Goal: Contribute content: Add original content to the website for others to see

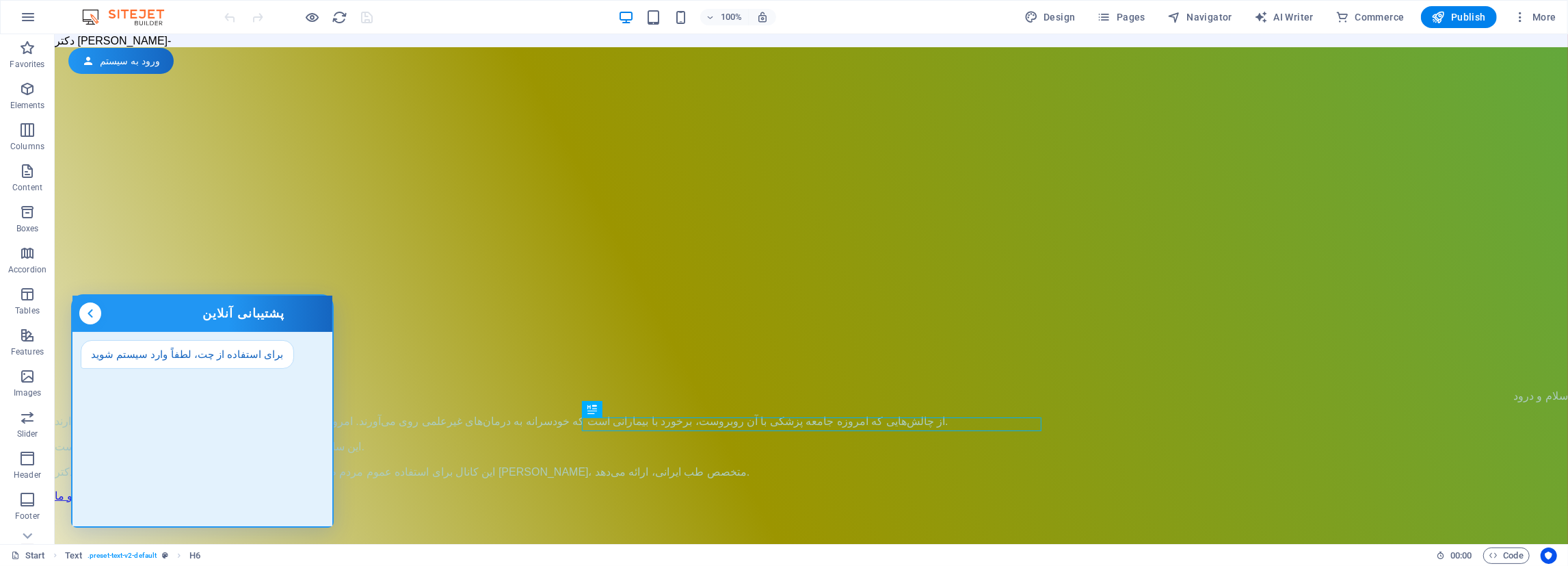
scroll to position [1018, 0]
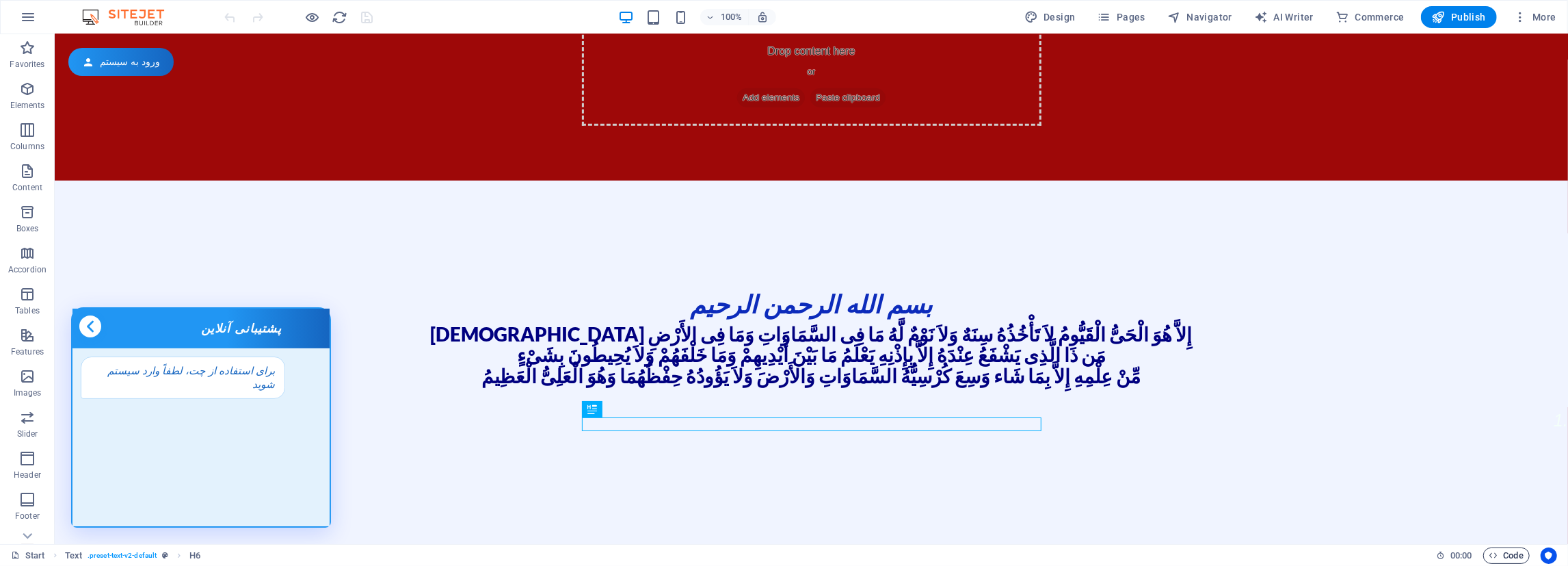
click at [1508, 557] on span "Code" at bounding box center [1506, 555] width 34 height 16
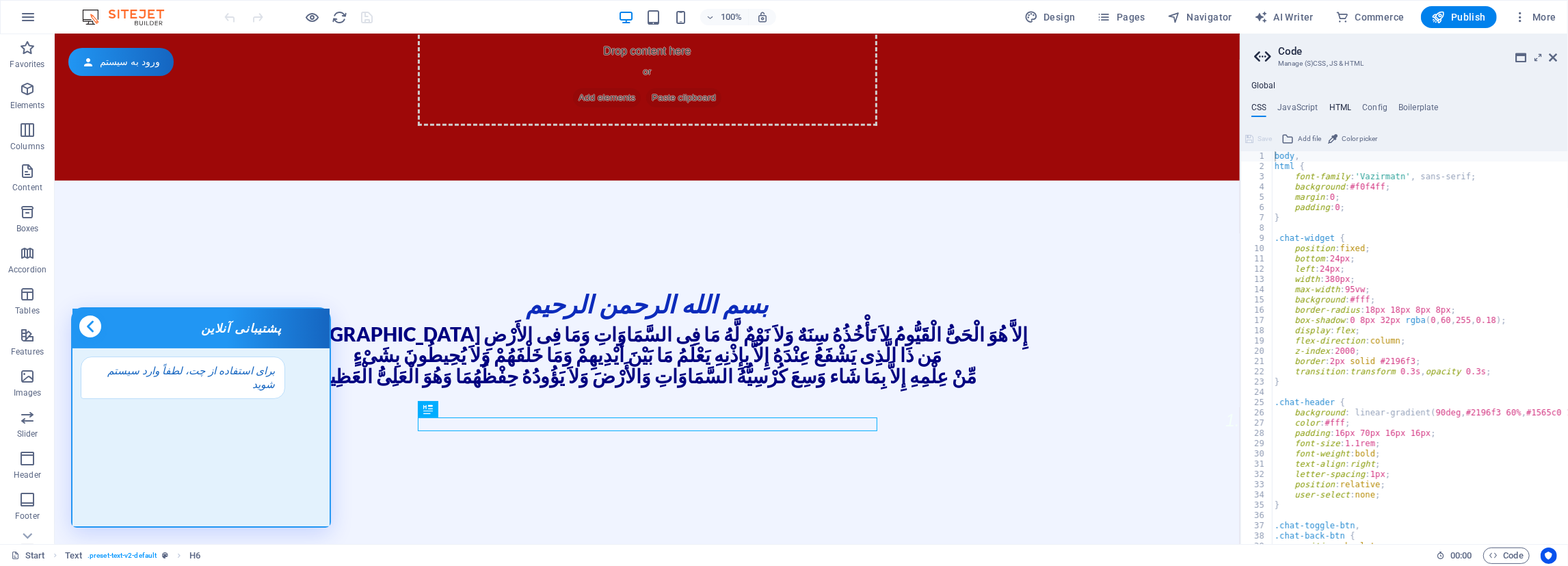
click at [1347, 106] on h4 "HTML" at bounding box center [1341, 110] width 23 height 15
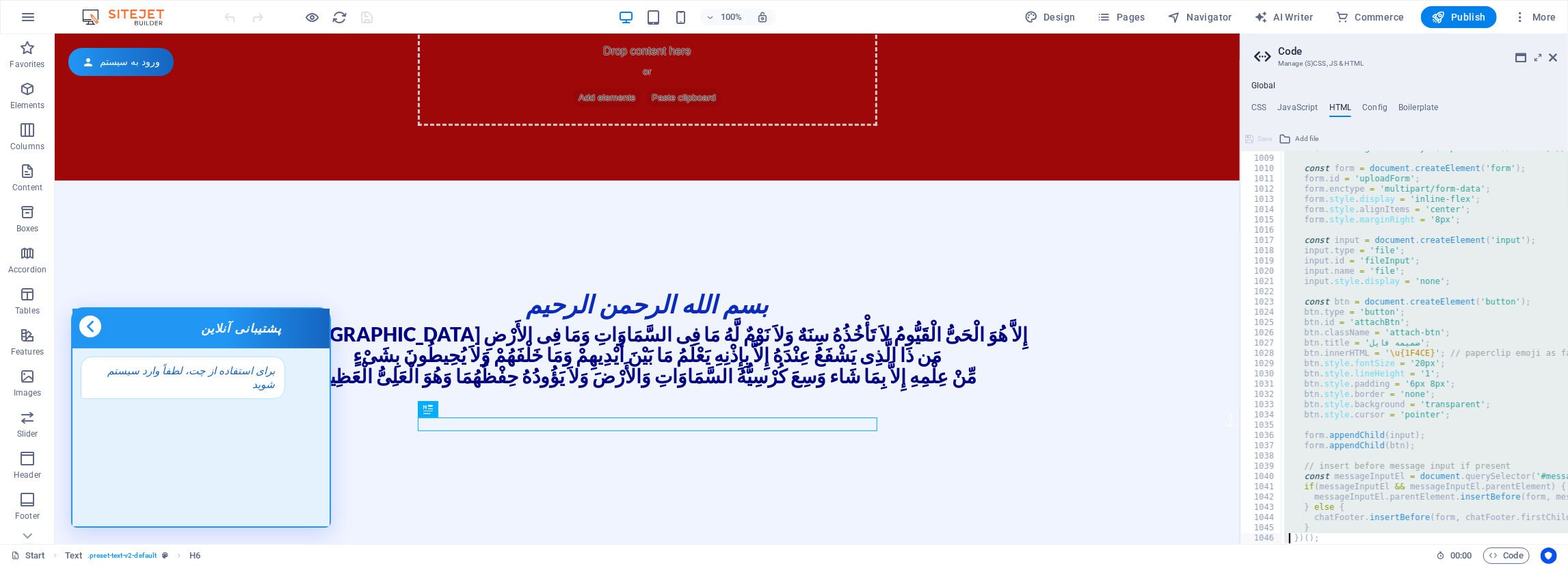
scroll to position [10503, 0]
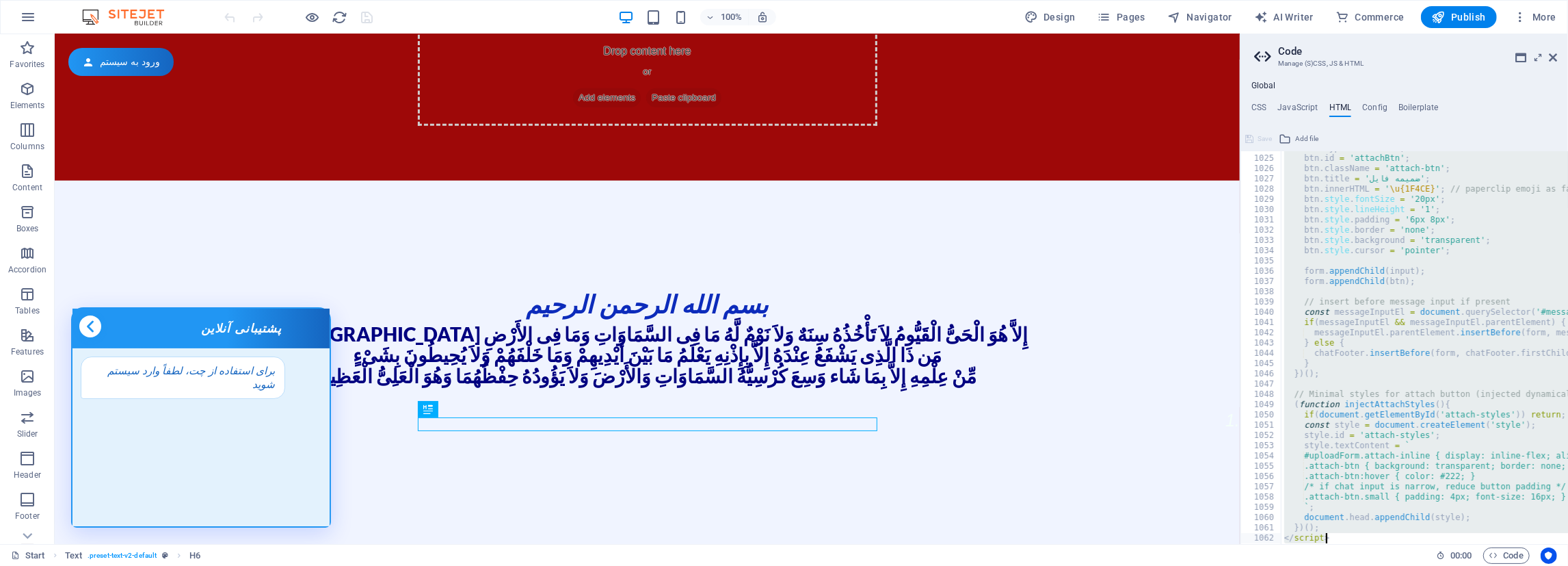
drag, startPoint x: 1276, startPoint y: 167, endPoint x: 1290, endPoint y: 598, distance: 431.2
click at [1290, 544] on div "btn . type = 'button' ; btn . id = 'attachBtn' ; btn . className = 'attach-btn'…" at bounding box center [1425, 347] width 287 height 393
type textarea "})(); </script>"
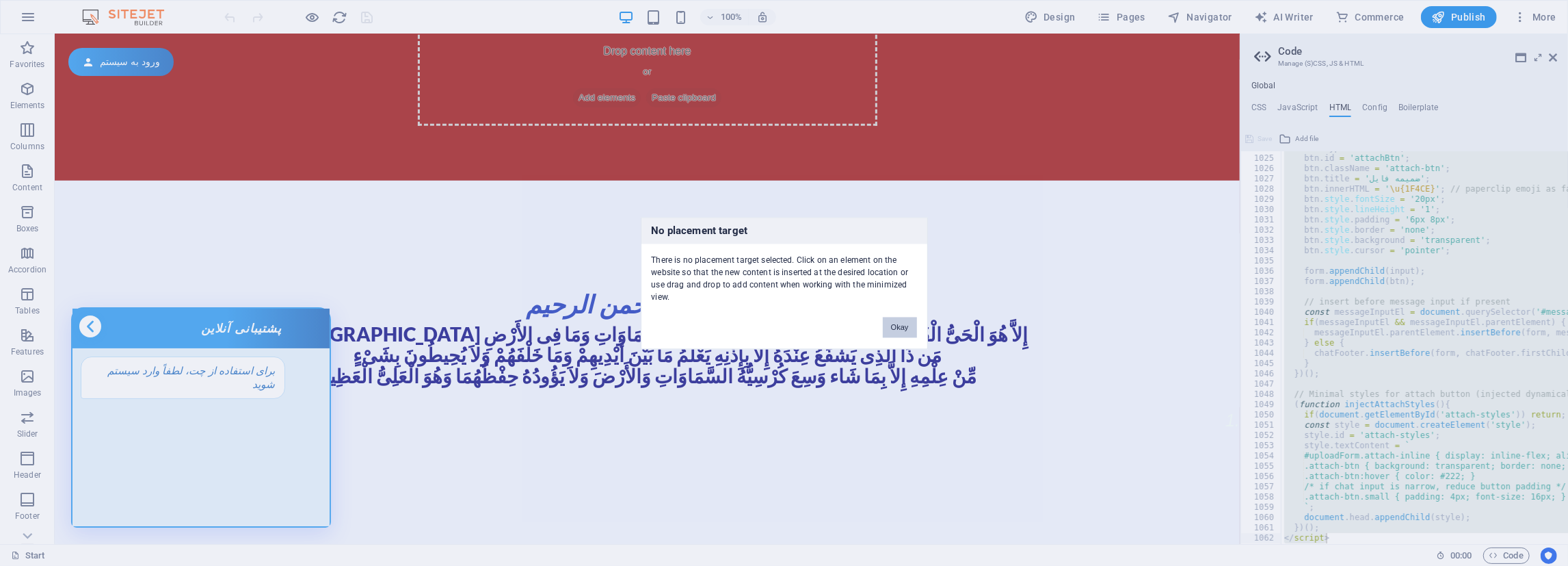
click at [892, 328] on button "Okay" at bounding box center [899, 326] width 34 height 20
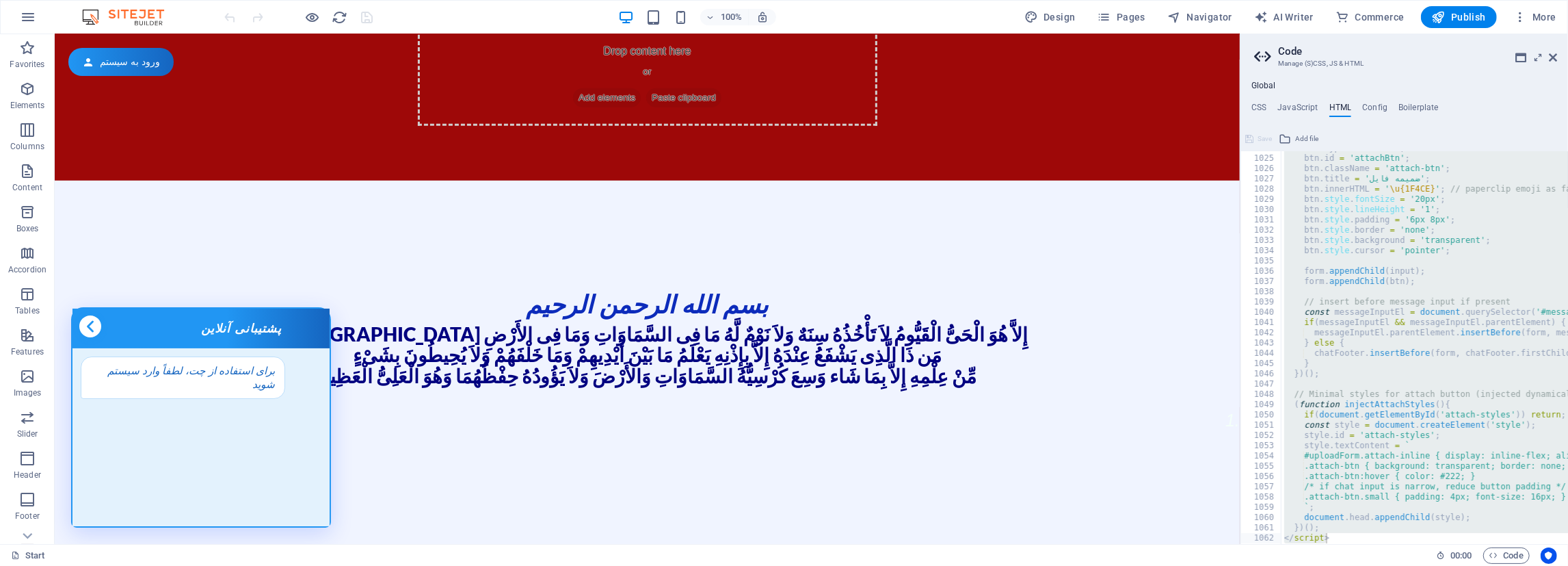
click at [1325, 520] on div "btn . type = 'button' ; btn . id = 'attachBtn' ; btn . className = 'attach-btn'…" at bounding box center [1425, 347] width 287 height 393
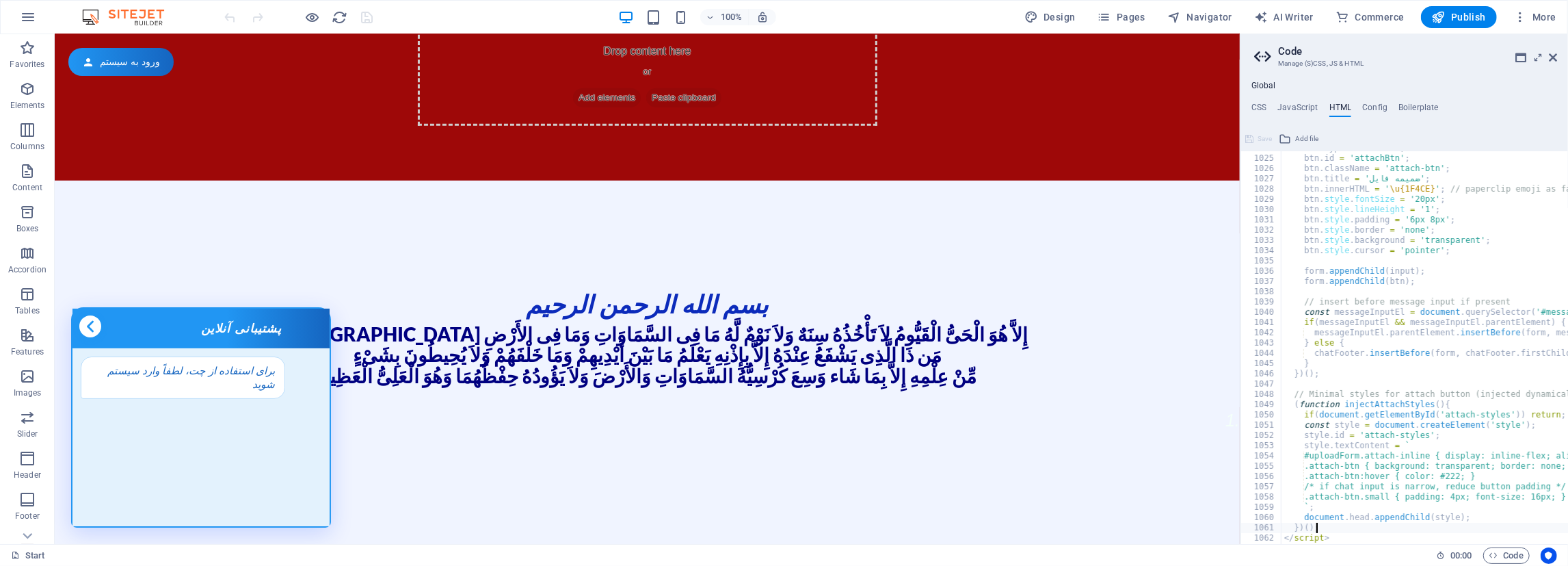
click at [1333, 533] on div "})(); 1024 1025 1026 1027 1028 1029 1030 1031 1032 1033 1034 1035 1036 1037 103…" at bounding box center [1404, 347] width 328 height 393
click at [1330, 534] on div "})(); 1024 1025 1026 1027 1028 1029 1030 1031 1032 1033 1034 1035 1036 1037 103…" at bounding box center [1404, 347] width 328 height 393
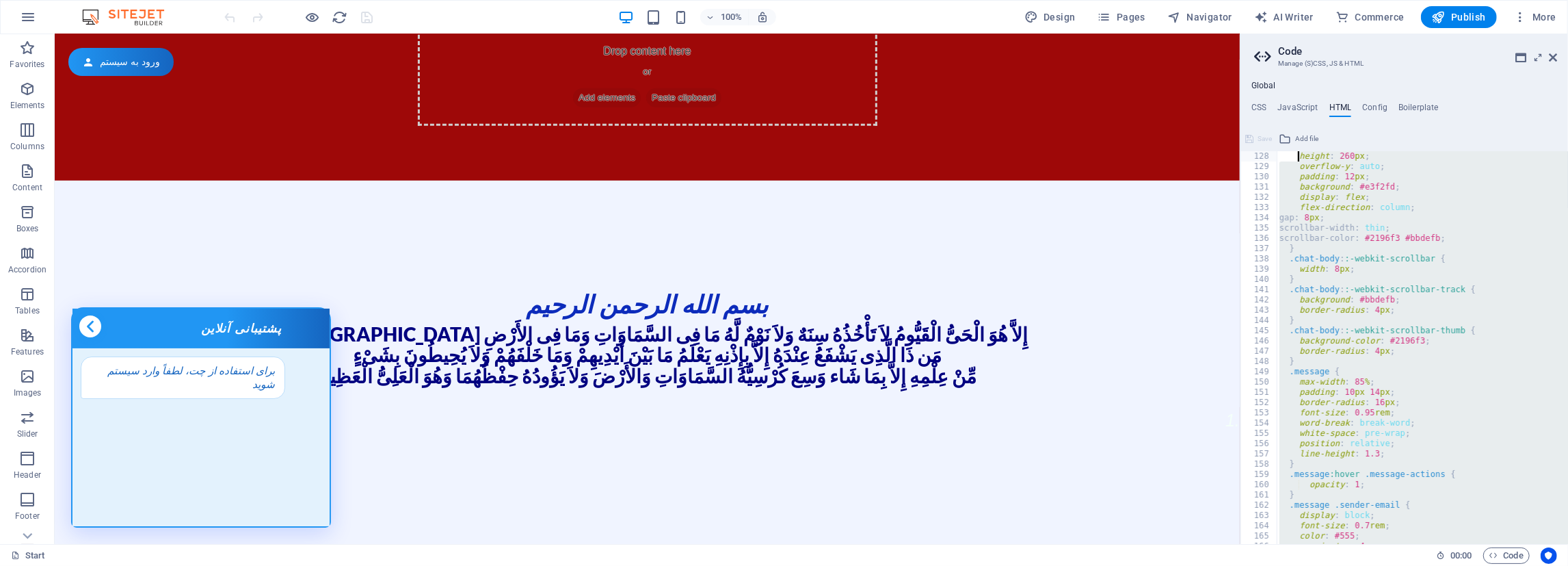
scroll to position [0, 0]
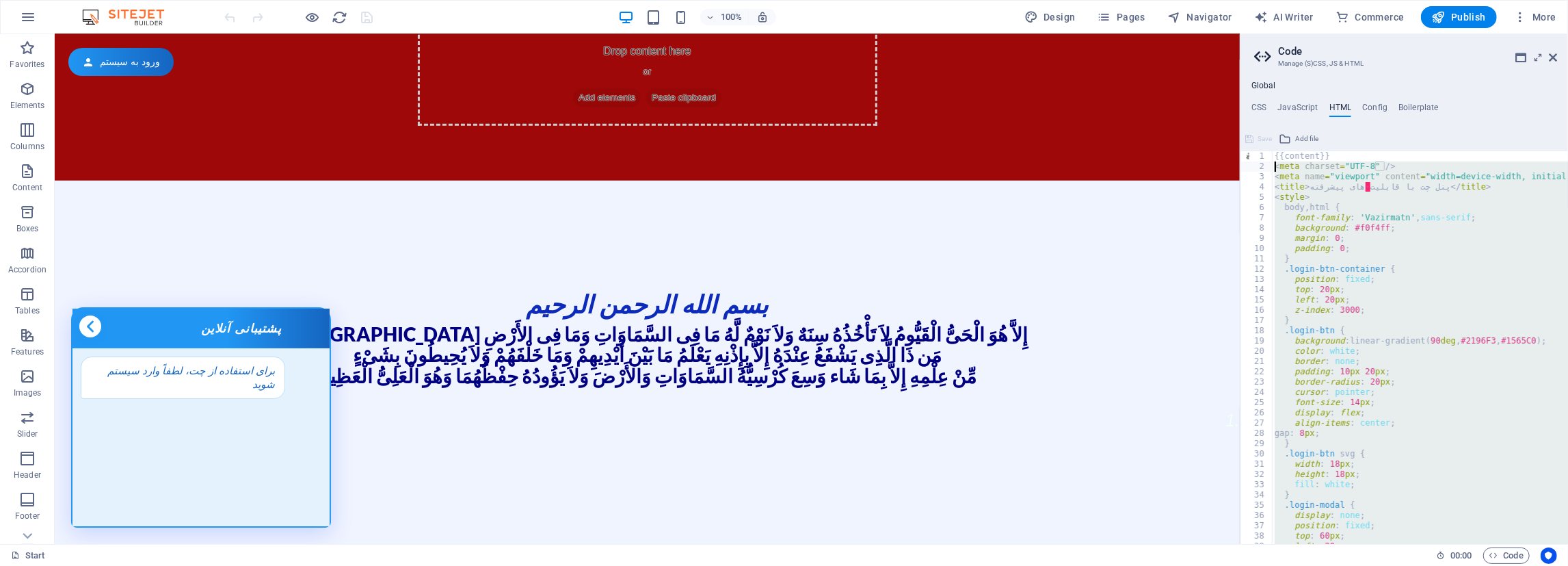
drag, startPoint x: 1330, startPoint y: 534, endPoint x: 1273, endPoint y: 166, distance: 372.4
click at [1273, 166] on div "</script> 1 2 3 4 5 6 7 8 9 10 11 12 13 14 15 16 17 18 19 20 21 22 23 24 25 26 …" at bounding box center [1404, 347] width 328 height 393
type textarea "<meta charset="UTF-8" /> <meta name="viewport" content="width=device-width, ini…"
paste textarea
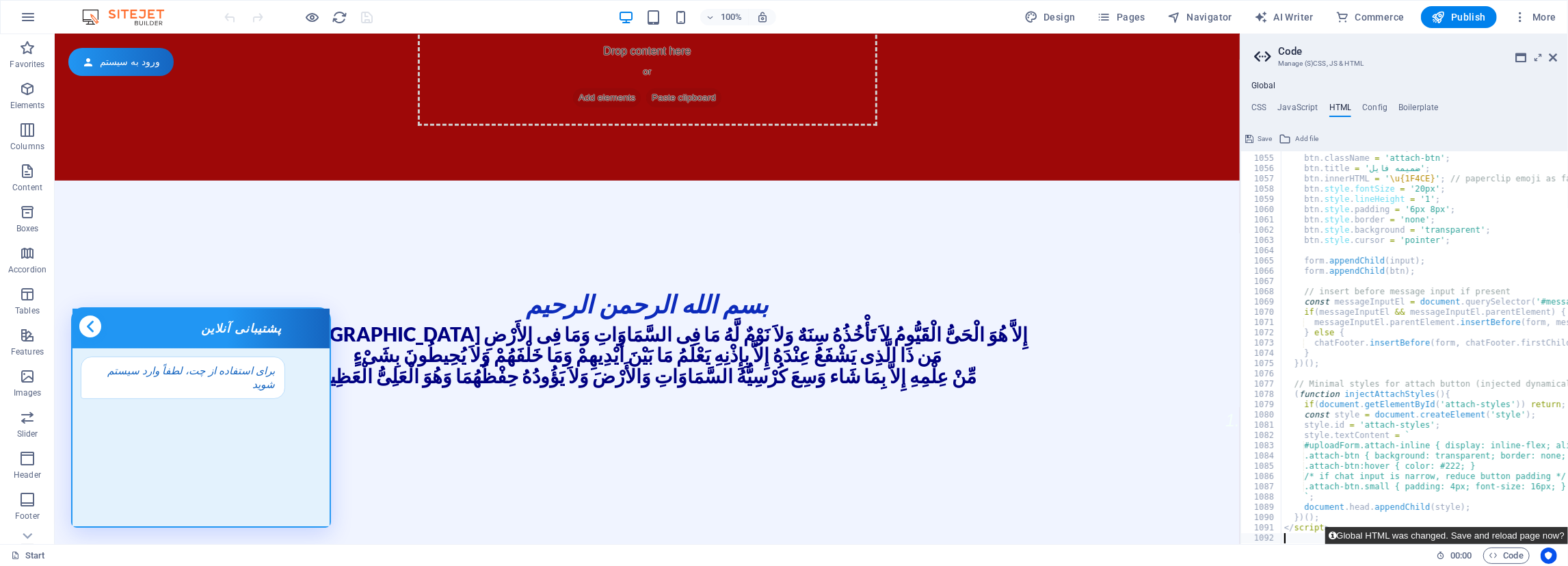
click at [1353, 528] on button "Global HTML was changed. Save and reload page now?" at bounding box center [1447, 534] width 243 height 17
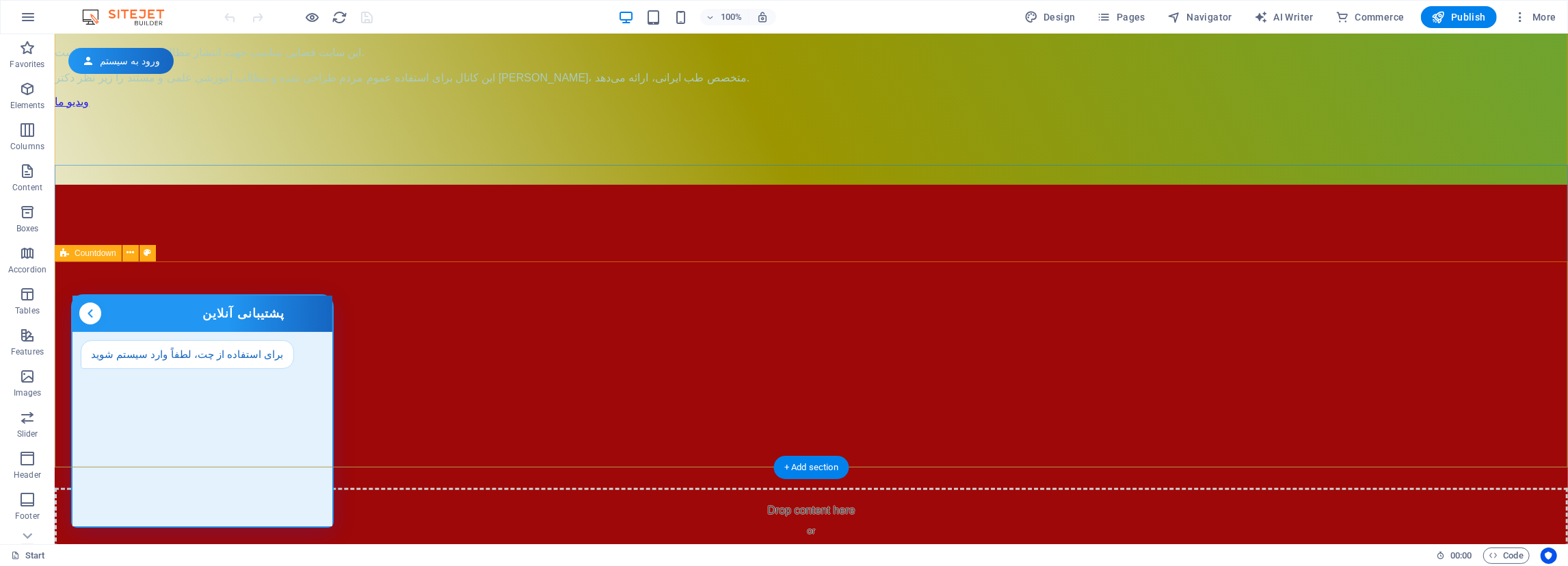
scroll to position [427, 0]
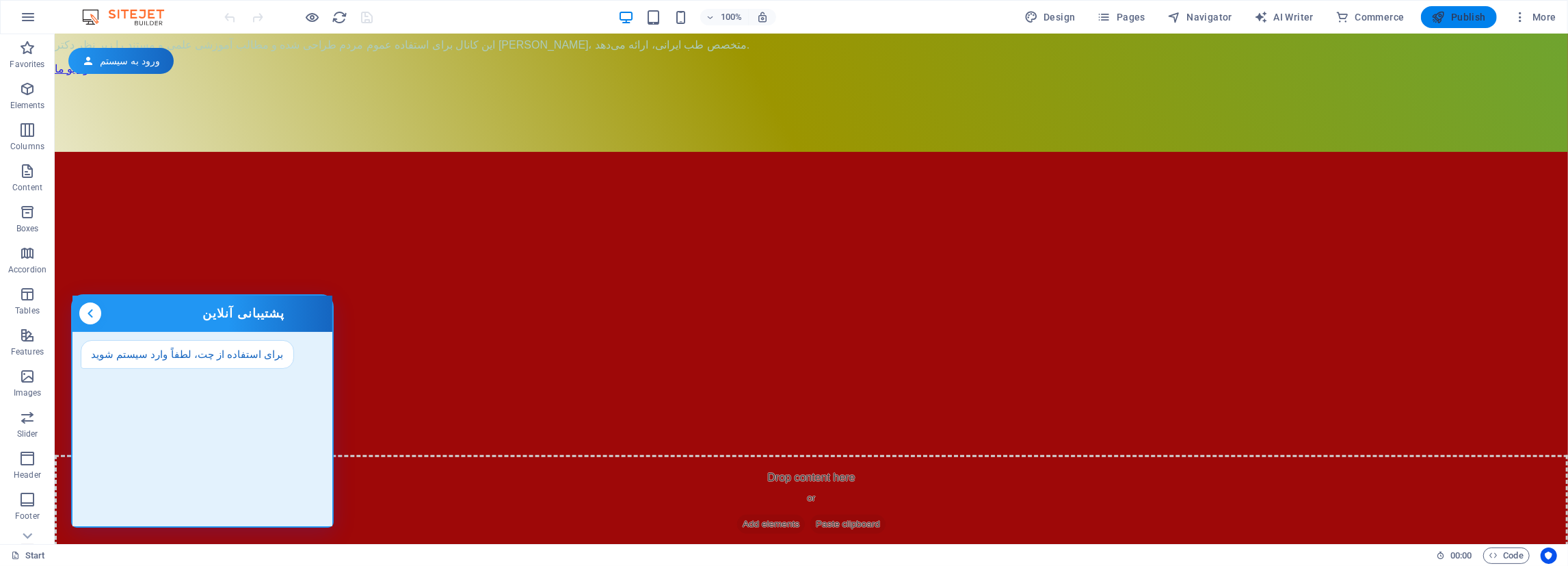
click at [1469, 19] on span "Publish" at bounding box center [1459, 17] width 54 height 14
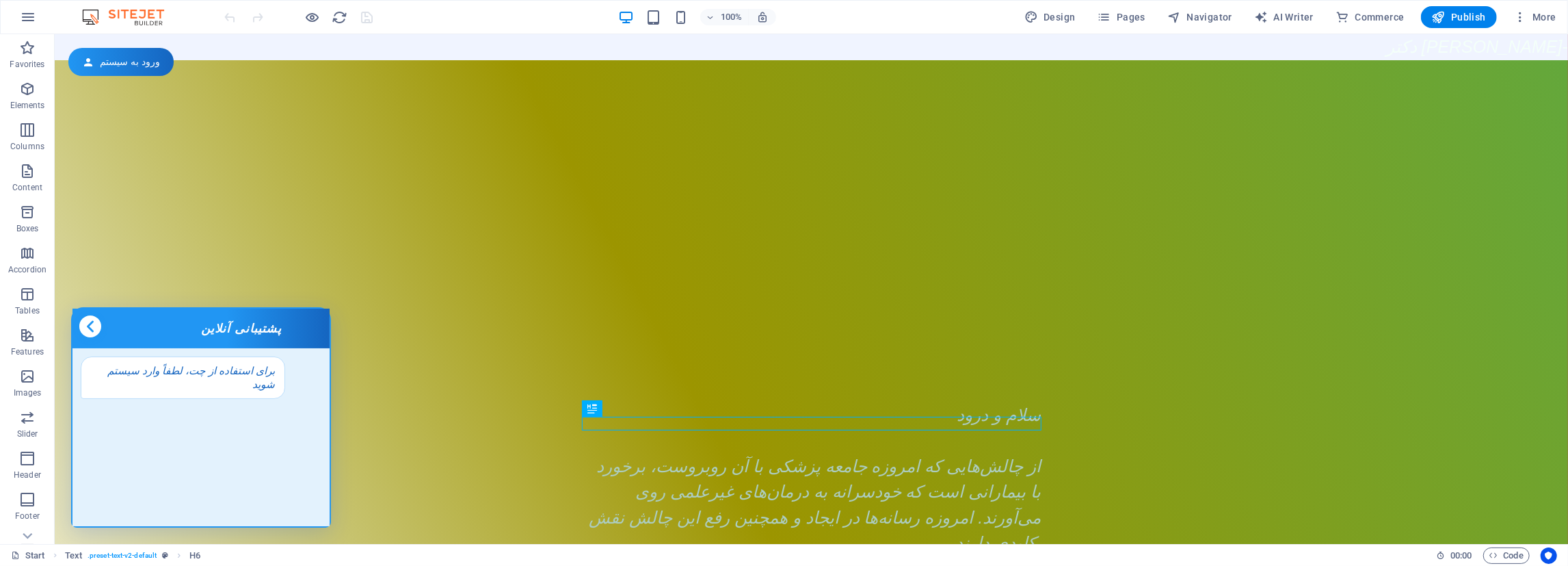
scroll to position [1019, 0]
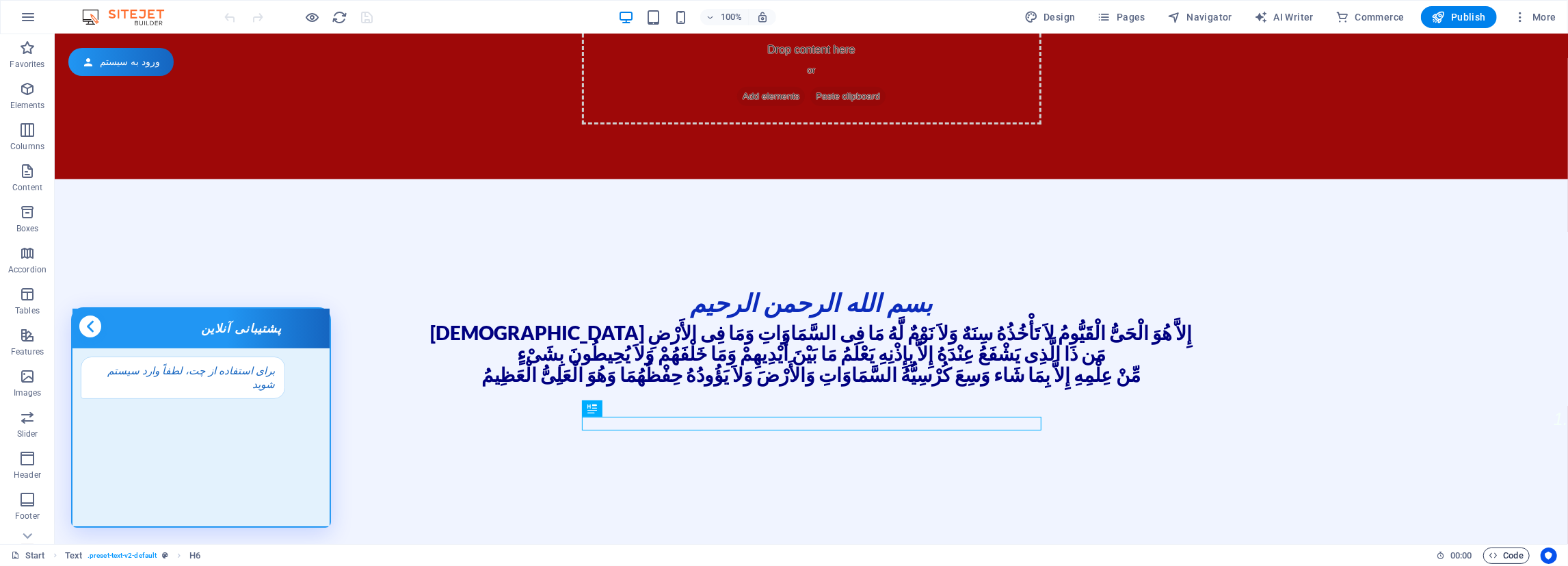
click at [1490, 553] on icon "button" at bounding box center [1494, 555] width 9 height 9
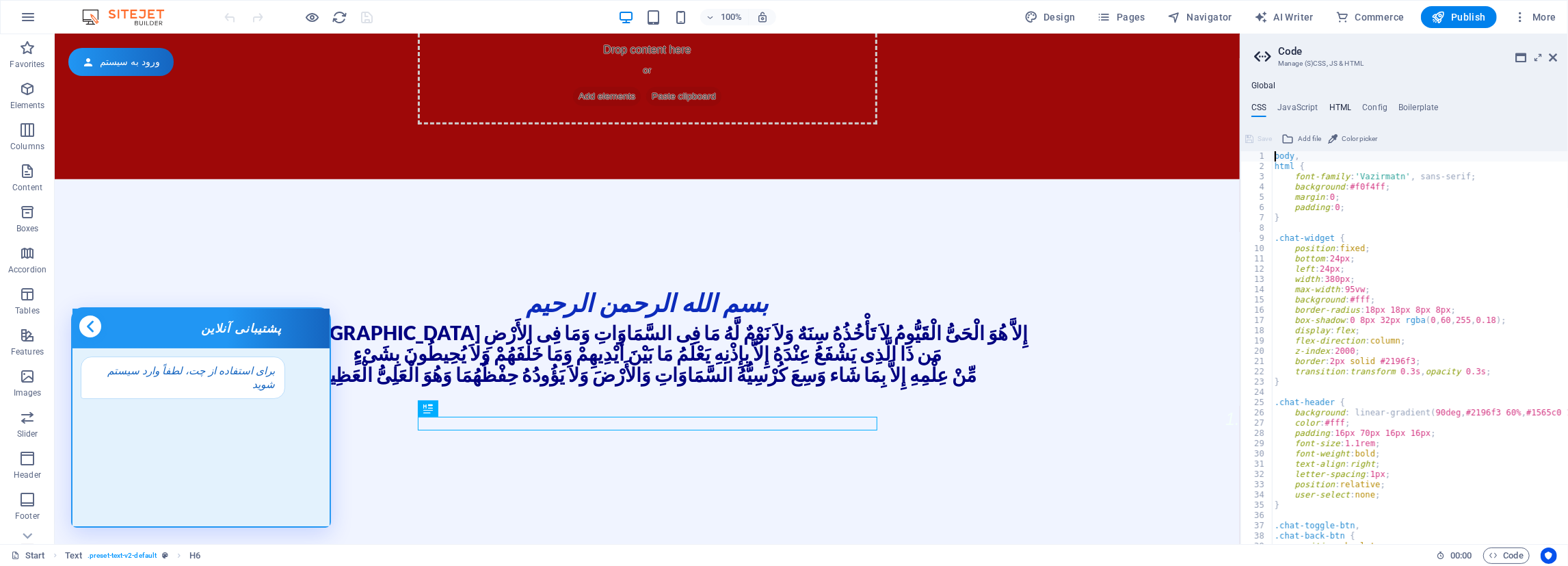
click at [1330, 104] on h4 "HTML" at bounding box center [1341, 110] width 23 height 15
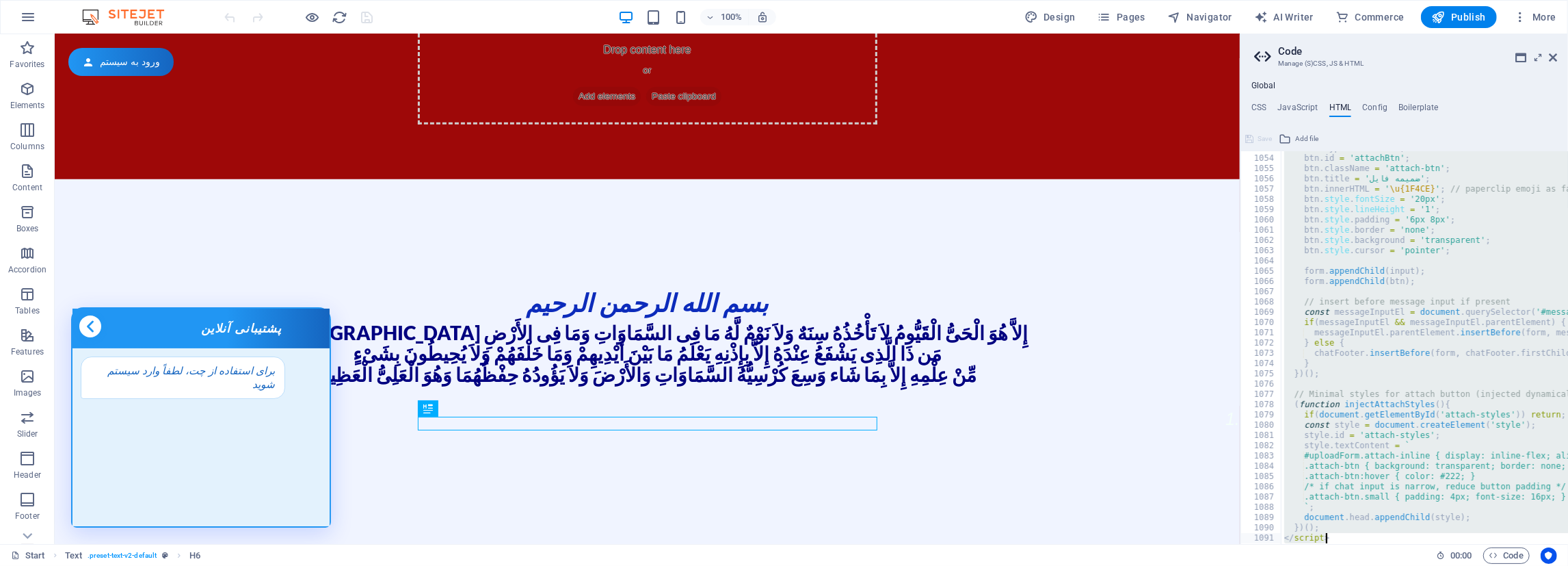
drag, startPoint x: 1274, startPoint y: 166, endPoint x: 1229, endPoint y: 598, distance: 434.3
click at [1281, 544] on div "btn . type = 'button' ; btn . id = 'attachBtn' ; btn . className = 'attach-btn'…" at bounding box center [1425, 347] width 287 height 393
paste textarea
type textarea "</script>"
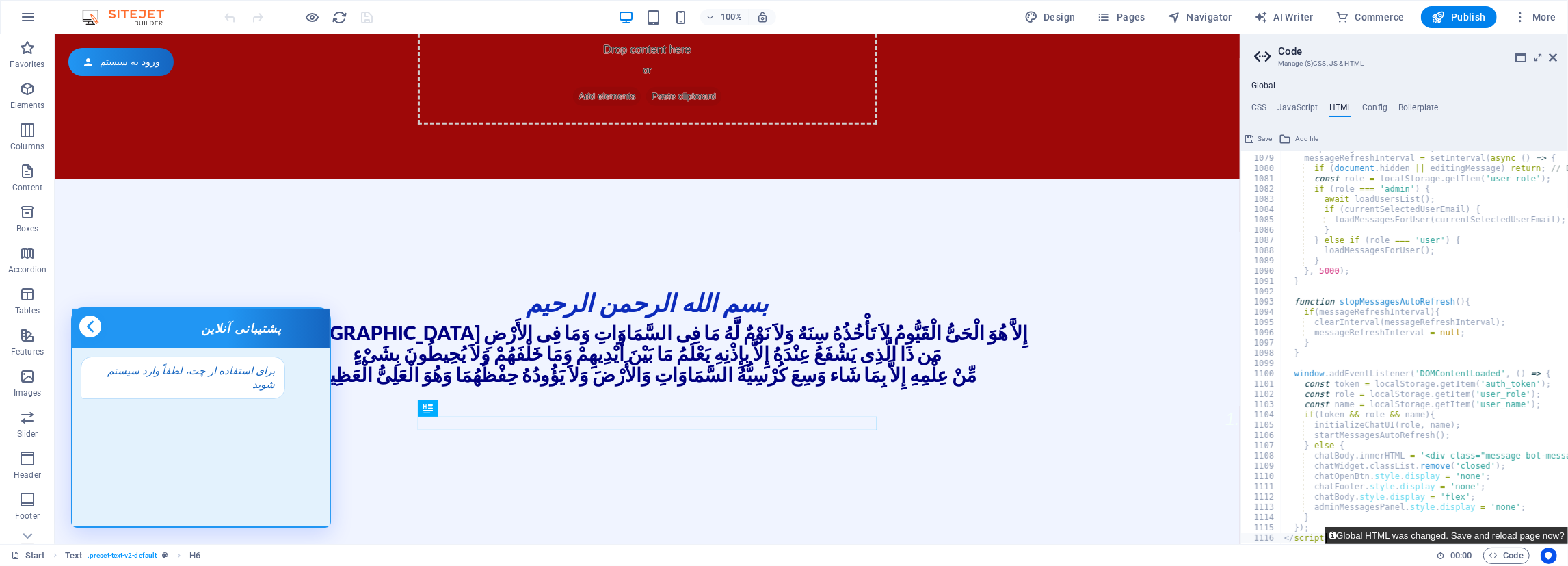
click at [1338, 529] on button "Global HTML was changed. Save and reload page now?" at bounding box center [1447, 534] width 243 height 17
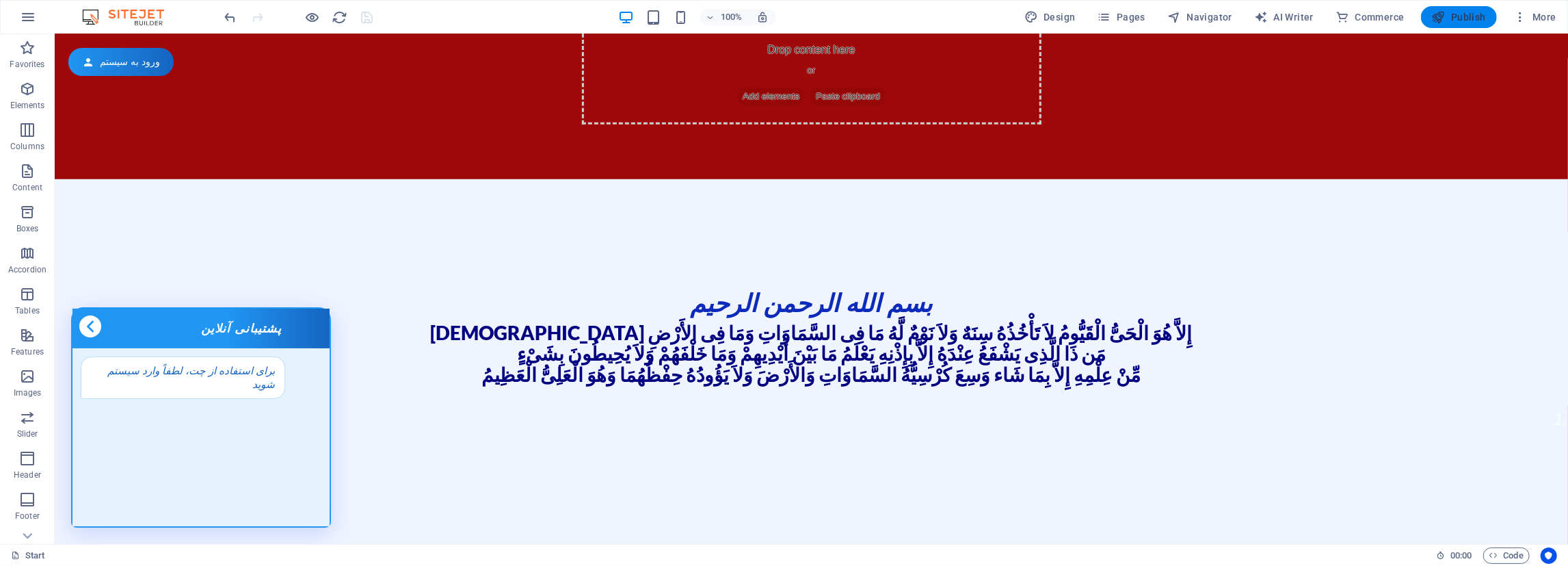
click at [1475, 11] on span "Publish" at bounding box center [1459, 17] width 54 height 14
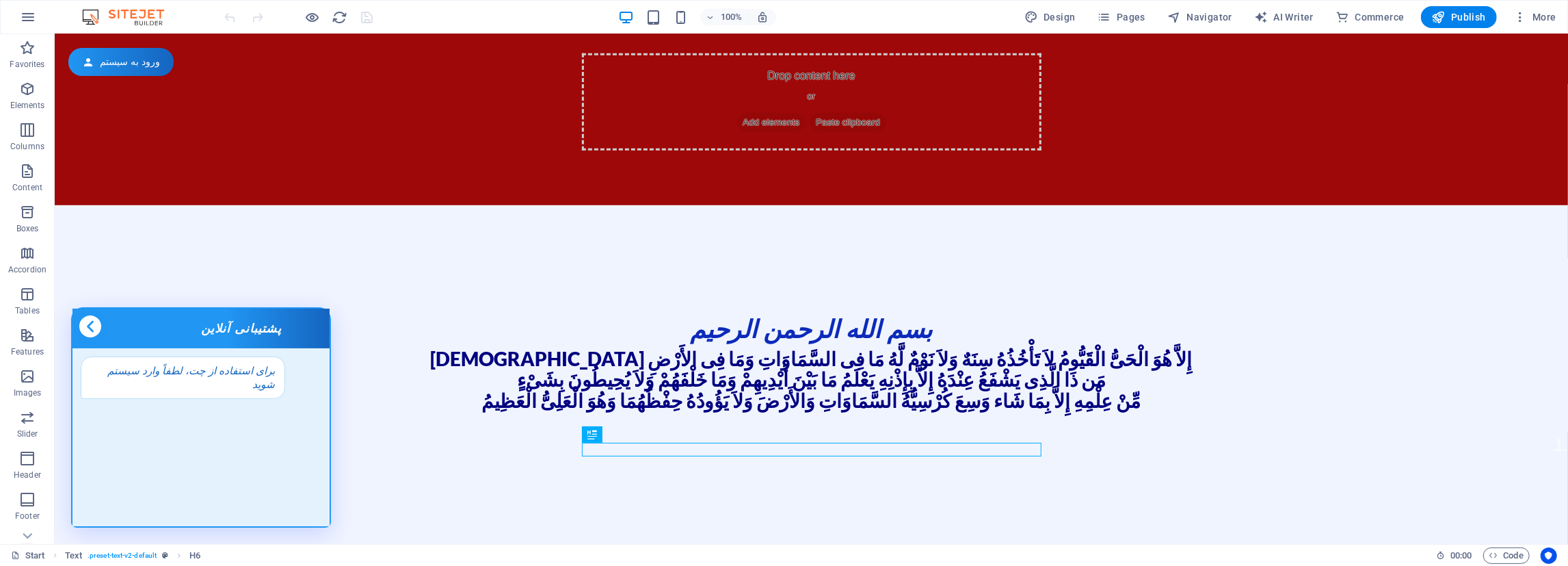
scroll to position [993, 0]
click at [1506, 544] on div "Start Text . preset-text-v2-default H6 00 : 00 Code" at bounding box center [784, 555] width 1568 height 22
click at [1506, 549] on span "Code" at bounding box center [1506, 555] width 34 height 16
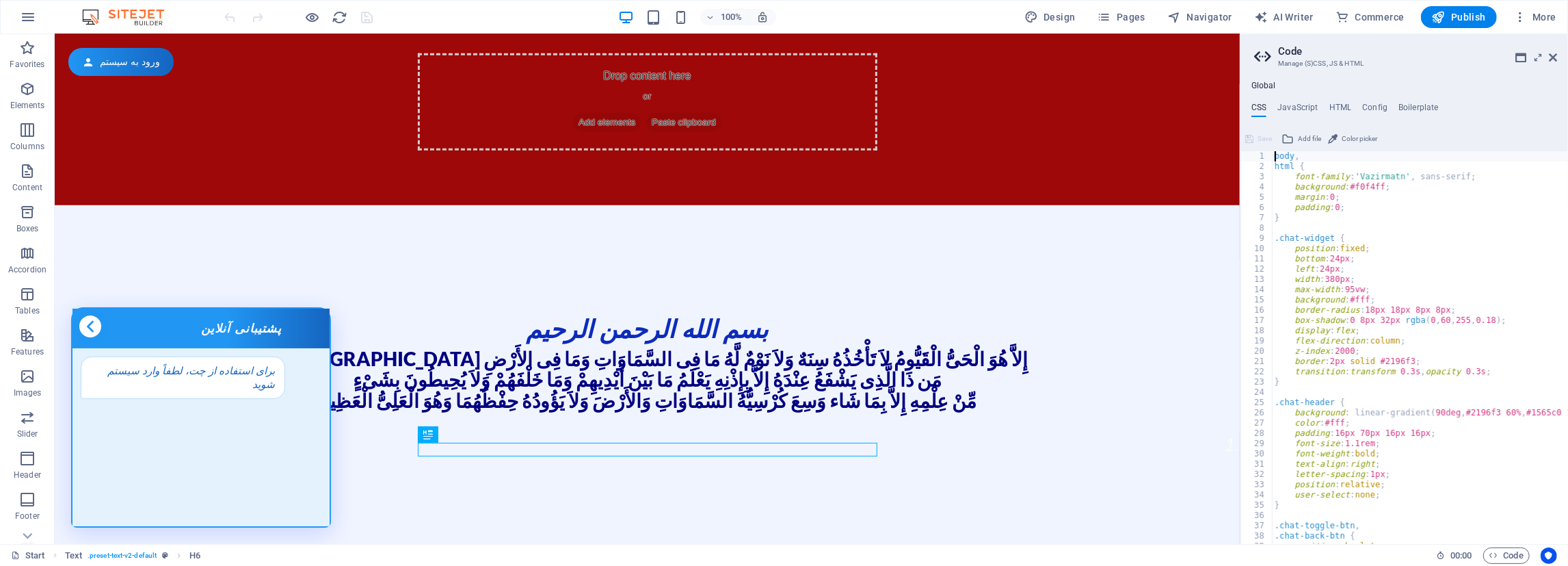
click at [1327, 107] on ul "CSS JavaScript HTML Config Boilerplate" at bounding box center [1404, 110] width 328 height 15
click at [1334, 104] on h4 "HTML" at bounding box center [1341, 110] width 23 height 15
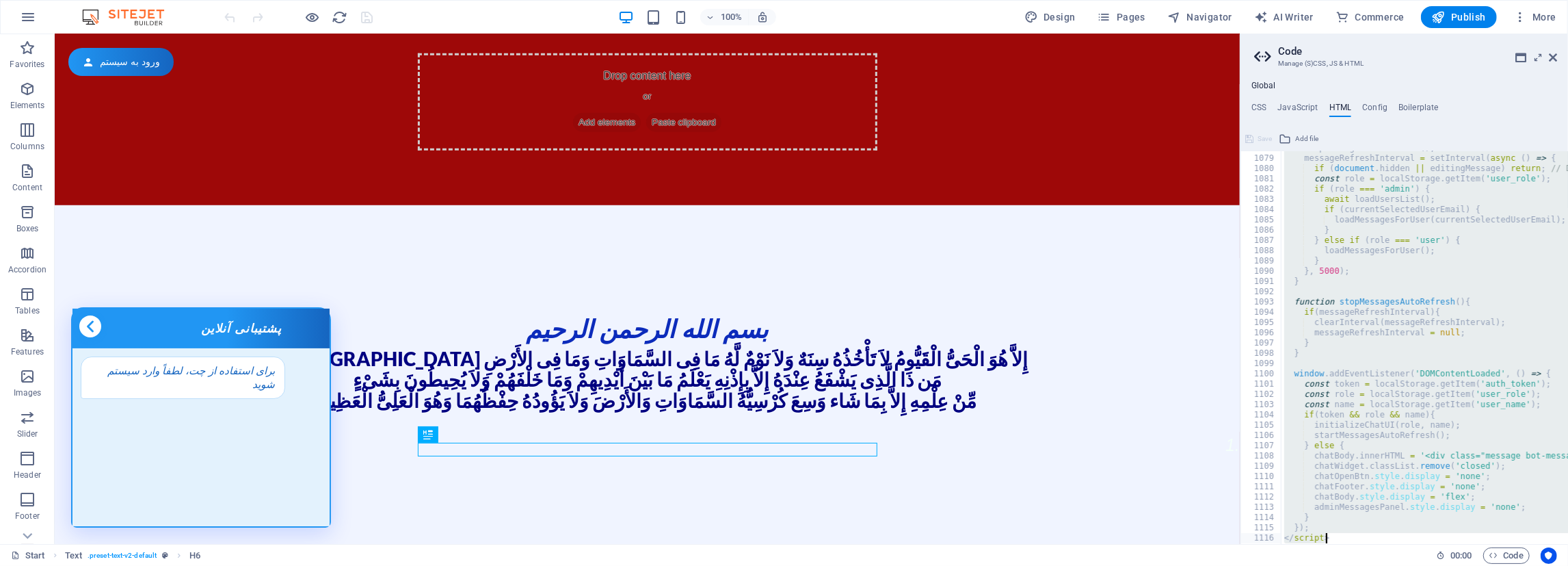
drag, startPoint x: 1274, startPoint y: 164, endPoint x: 1421, endPoint y: 598, distance: 458.2
click at [1421, 544] on div "stopMessagesAutoRefresh ( ) ; messageRefreshInterval = setInterval ( async ( ) …" at bounding box center [1425, 347] width 287 height 393
paste textarea
type textarea "</script>"
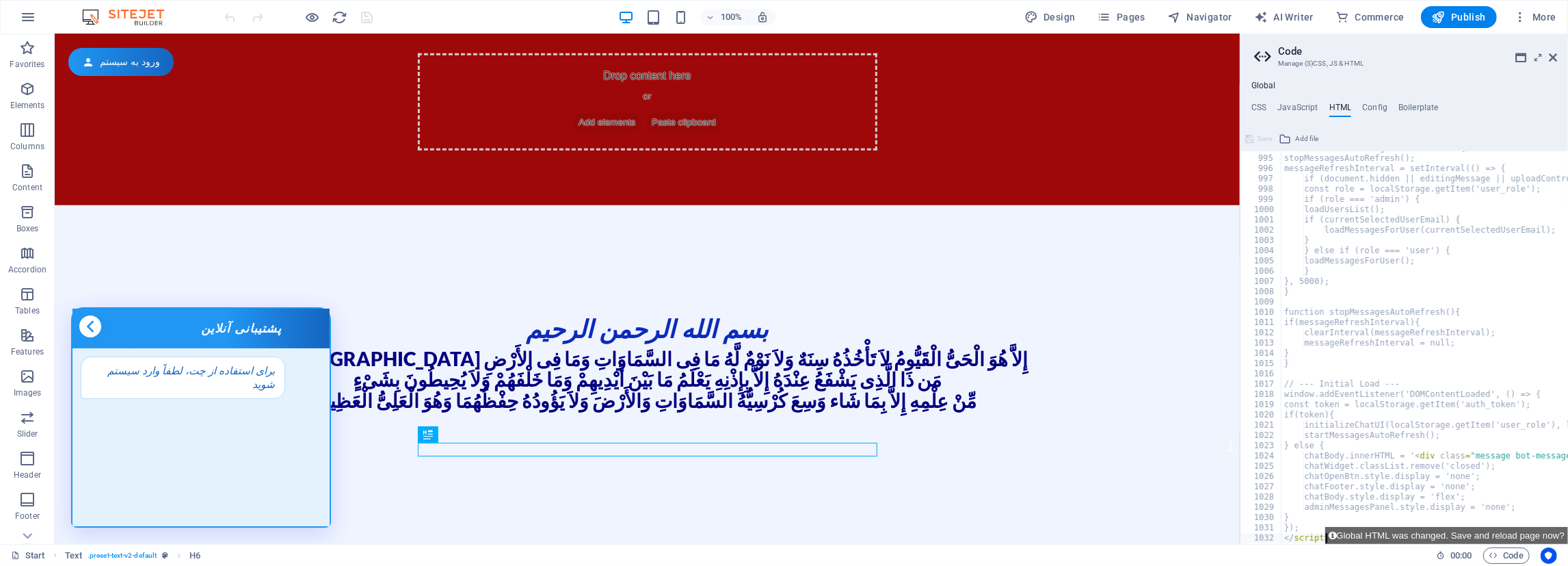
scroll to position [10195, 0]
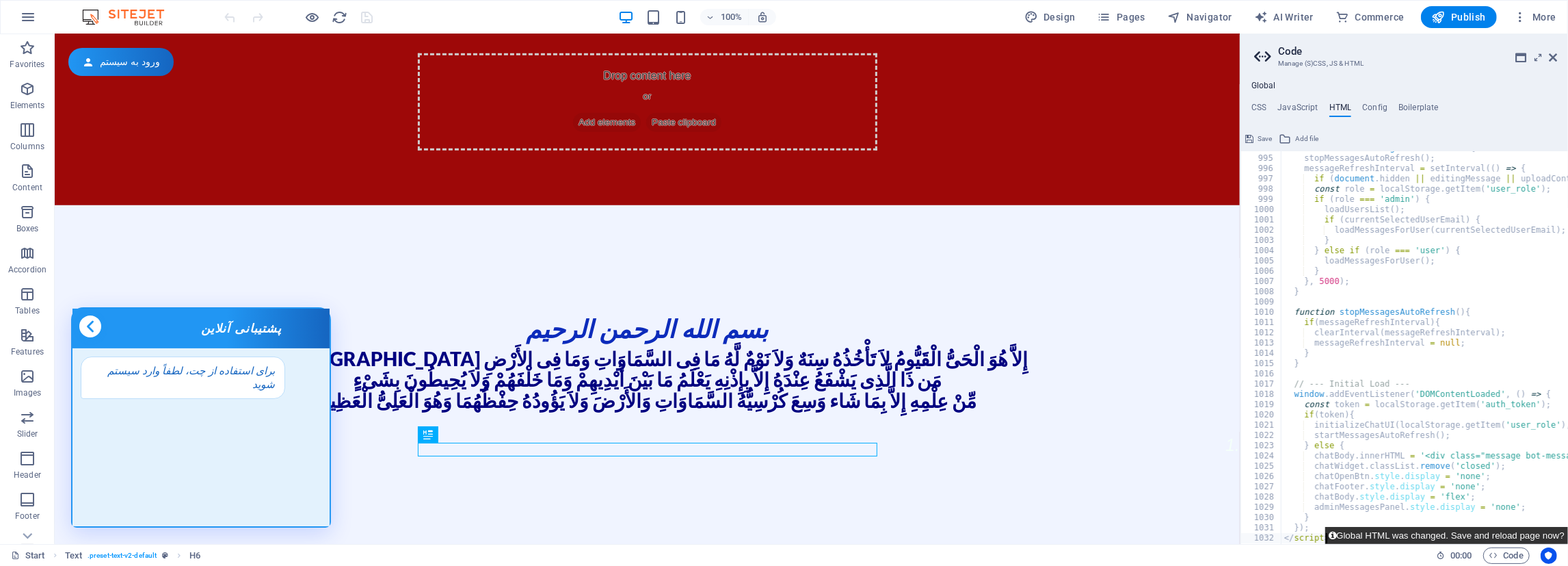
click at [1393, 541] on button "Global HTML was changed. Save and reload page now?" at bounding box center [1447, 534] width 243 height 17
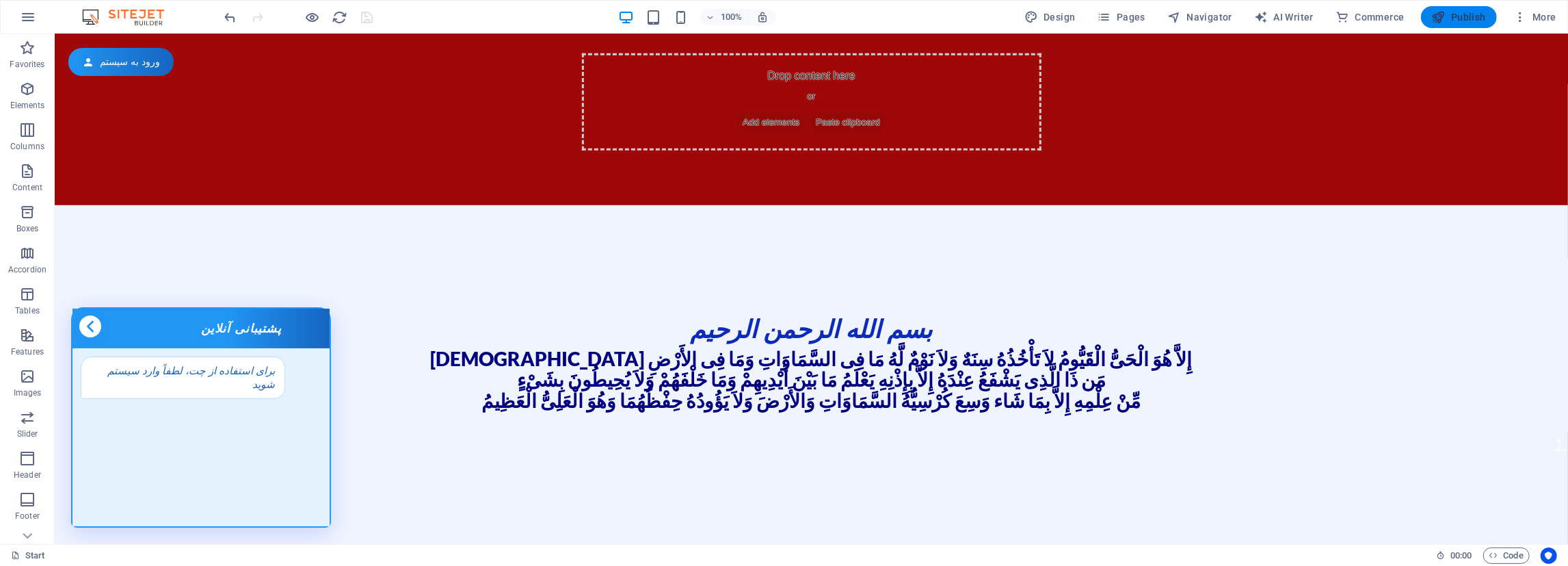
click at [1468, 15] on span "Publish" at bounding box center [1459, 17] width 54 height 14
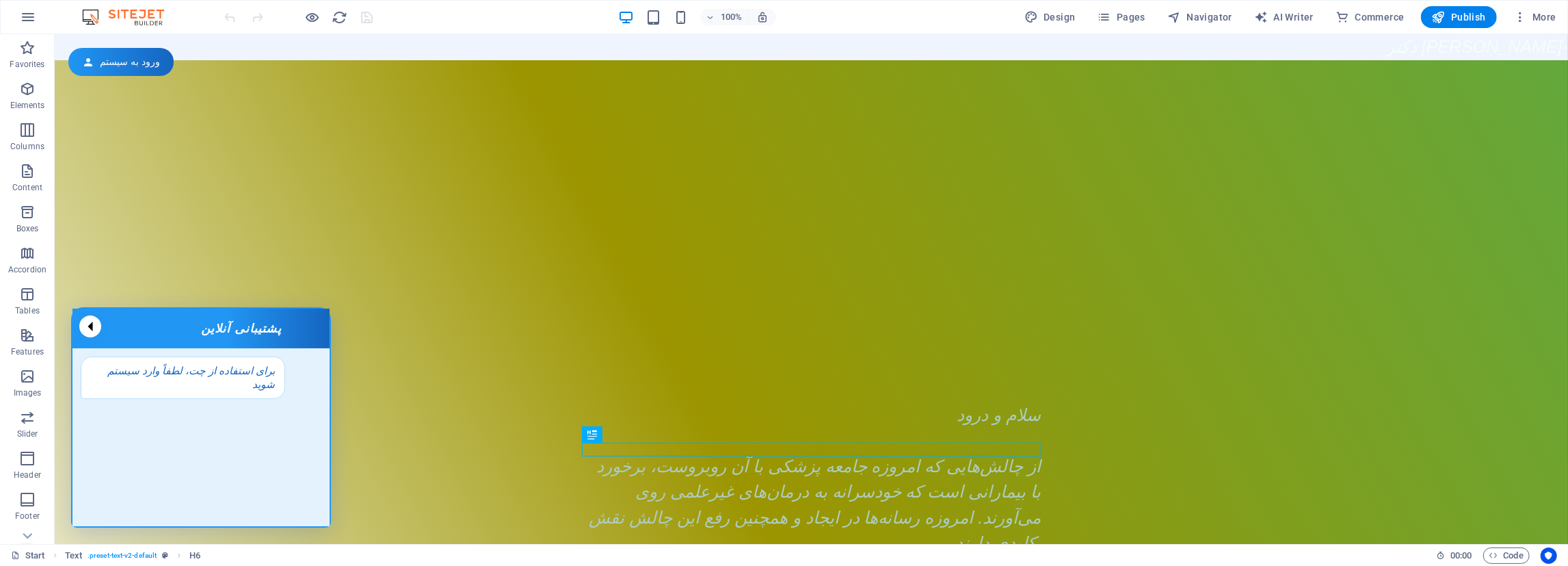
scroll to position [993, 0]
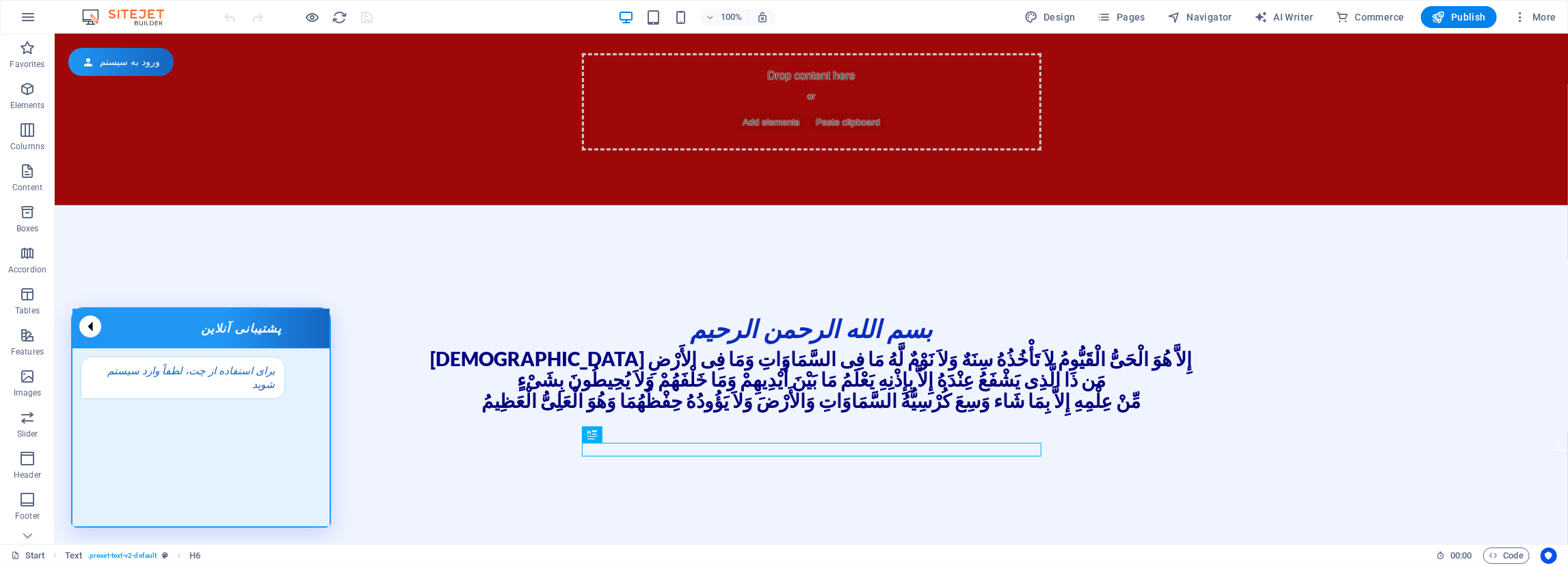
click at [1506, 557] on span "Code" at bounding box center [1506, 555] width 34 height 16
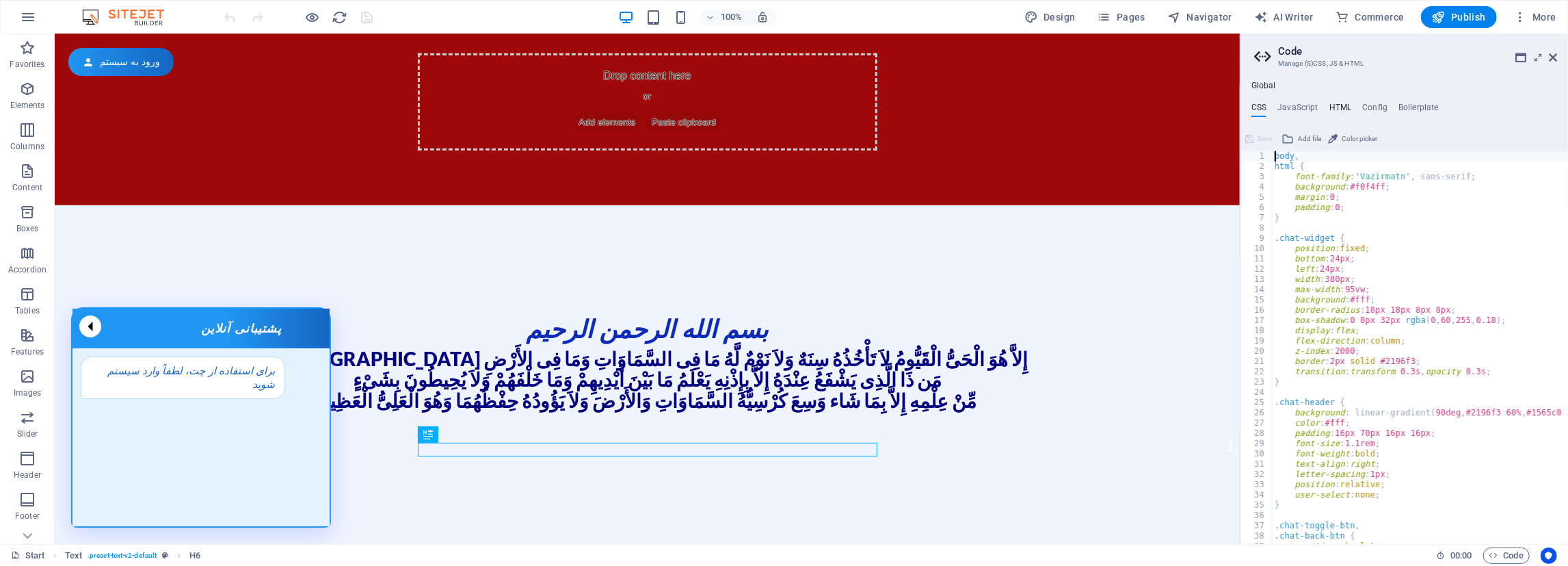
click at [1330, 104] on h4 "HTML" at bounding box center [1341, 110] width 23 height 15
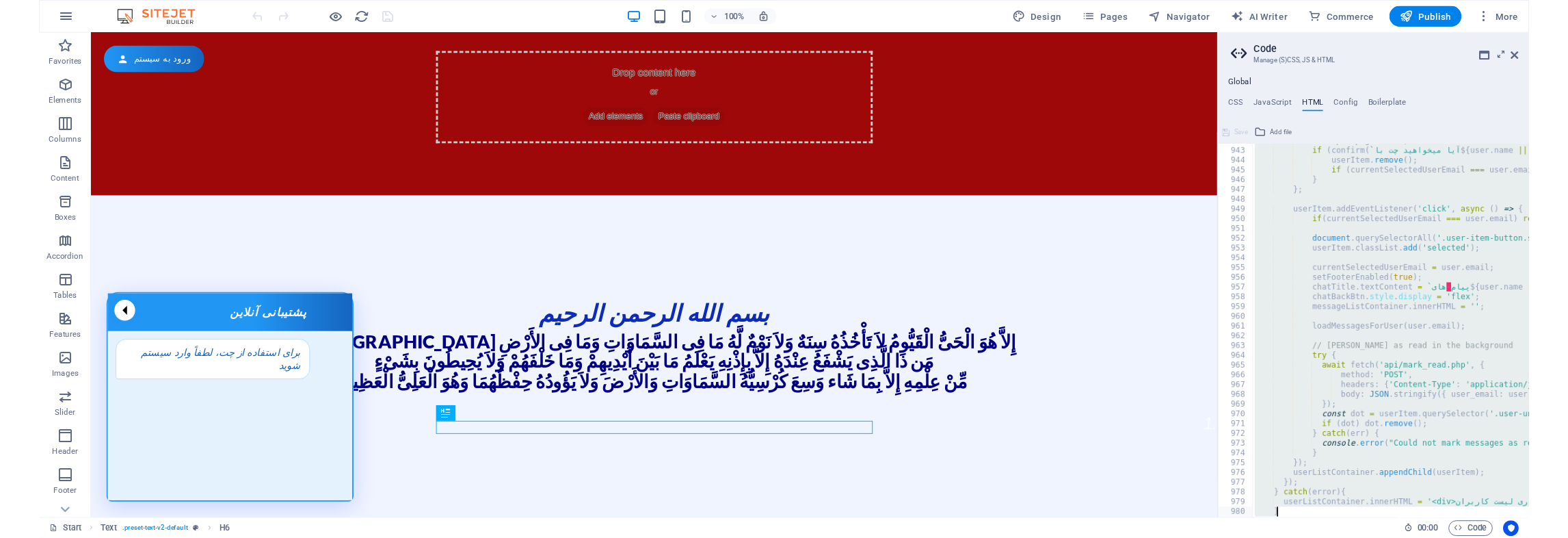
scroll to position [10229, 0]
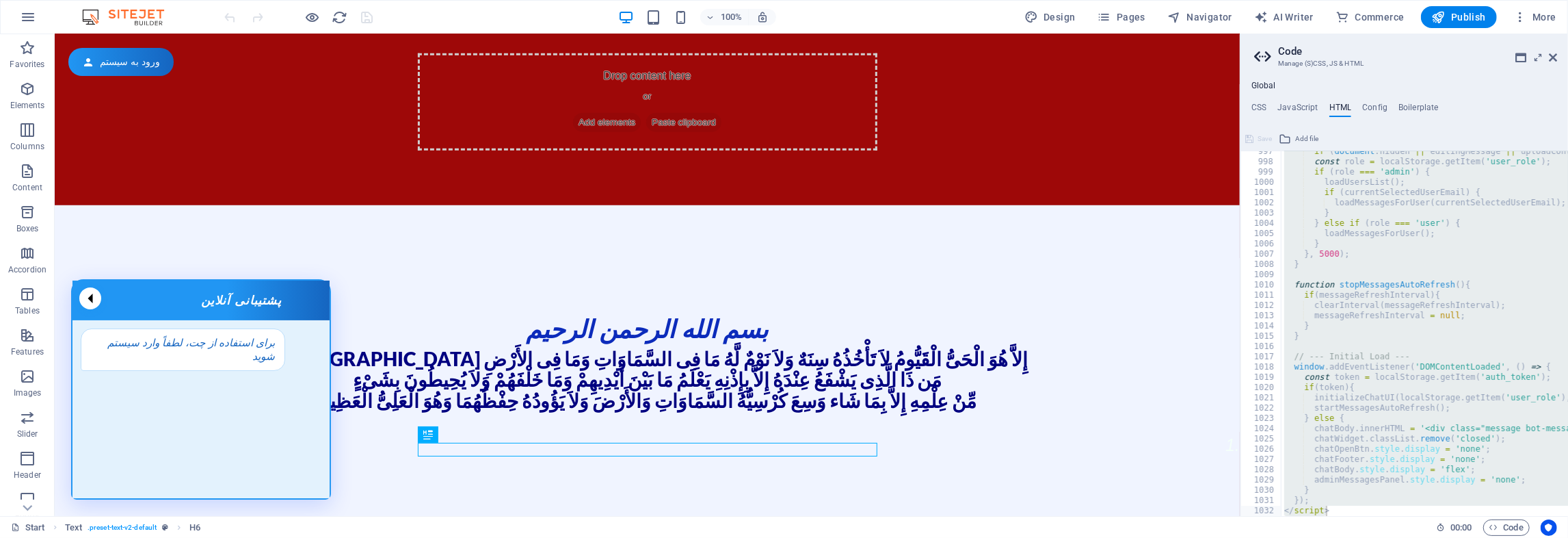
drag, startPoint x: 1275, startPoint y: 165, endPoint x: 1433, endPoint y: 598, distance: 460.9
click at [1362, 495] on div "if ( document . hidden || editingMessage || uploadController ) return ; const r…" at bounding box center [1425, 334] width 287 height 365
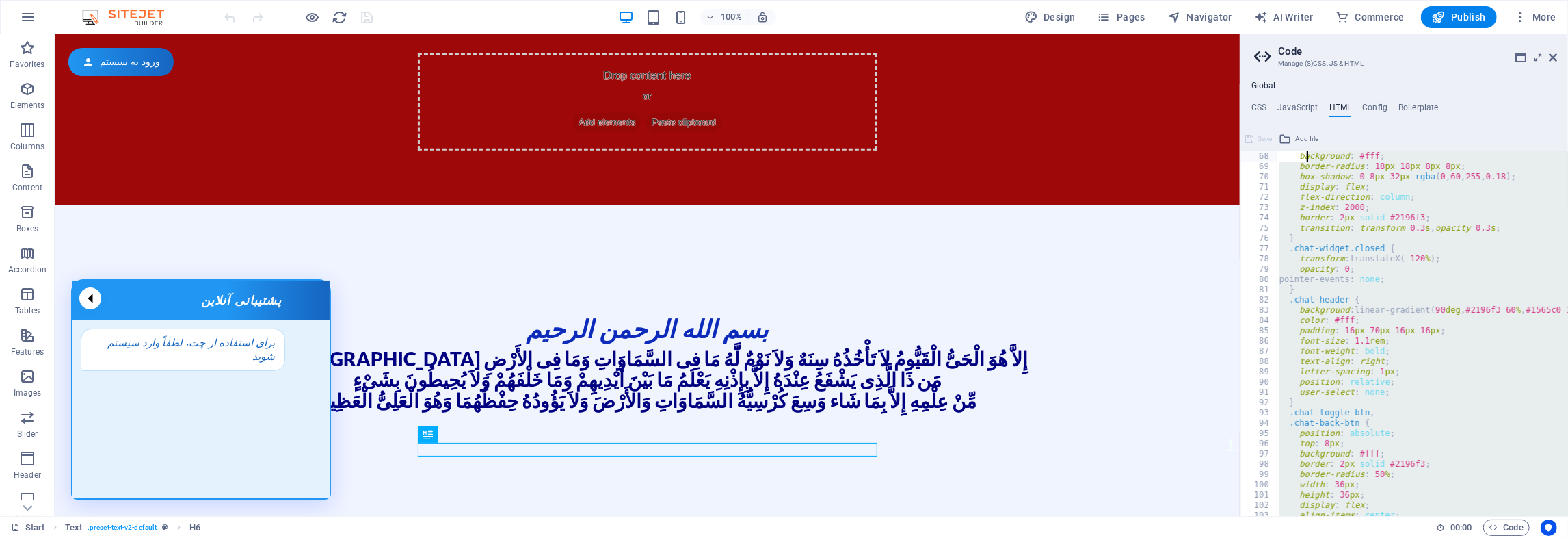
scroll to position [0, 0]
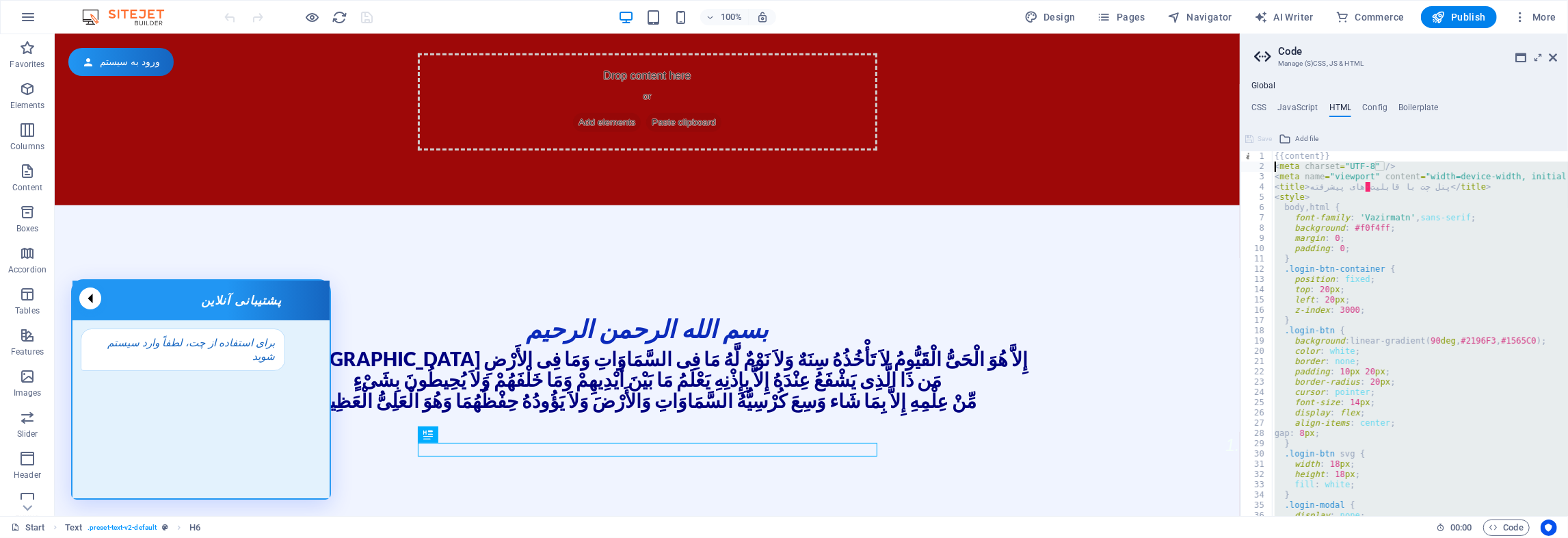
drag, startPoint x: 1332, startPoint y: 506, endPoint x: 1268, endPoint y: 162, distance: 349.9
click at [1268, 166] on div "} 1 2 3 4 5 6 7 8 9 10 11 12 13 14 15 16 17 18 19 20 21 22 23 24 25 26 27 28 29…" at bounding box center [1404, 334] width 328 height 365
paste textarea "/script"
type textarea "</script>"
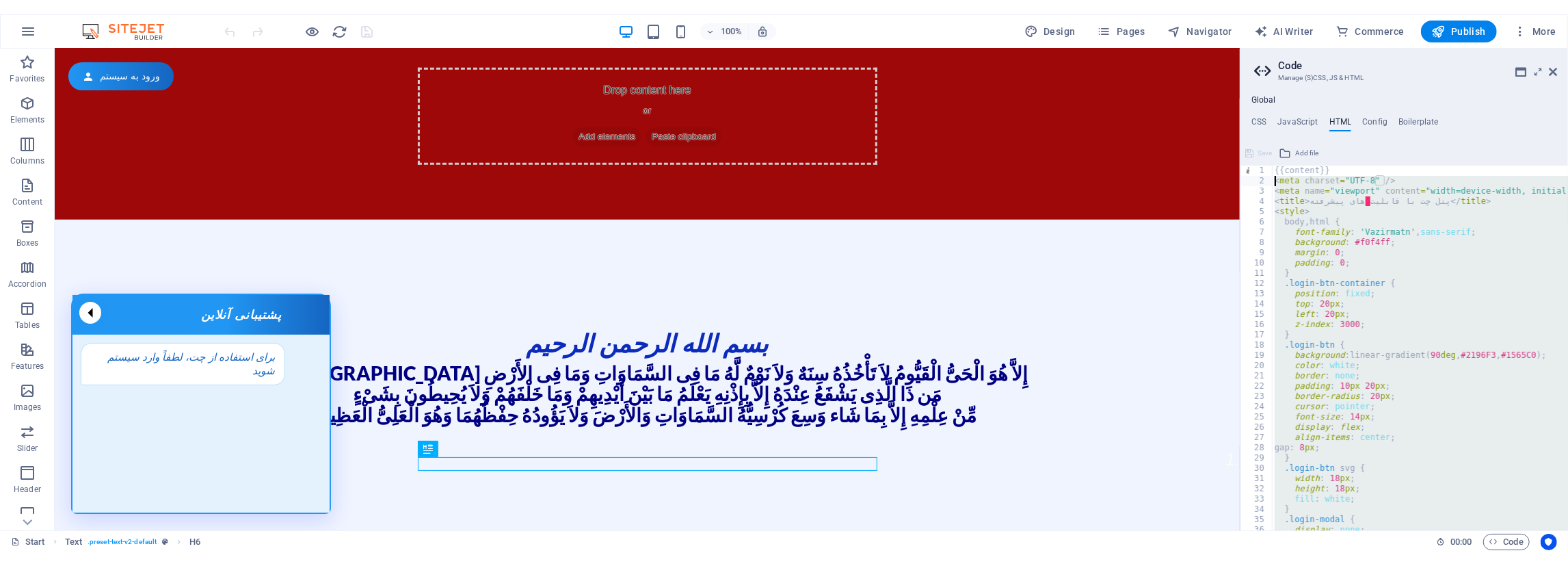
scroll to position [11772, 0]
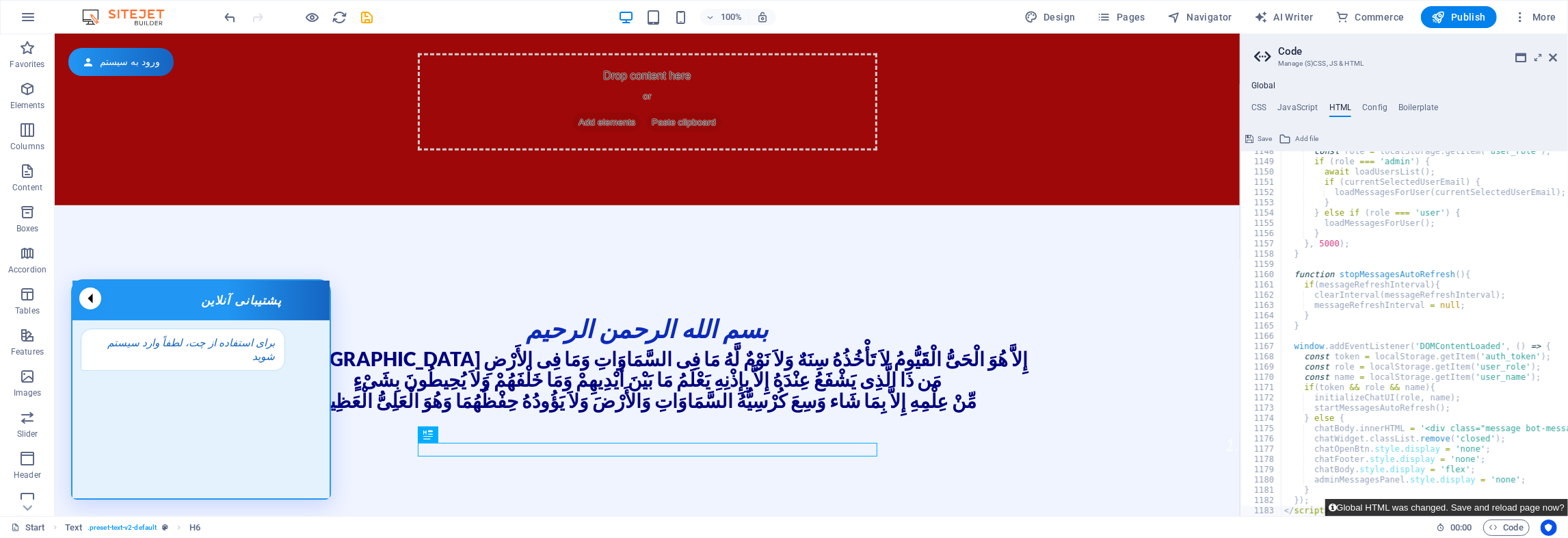
click at [1386, 499] on button "Global HTML was changed. Save and reload page now?" at bounding box center [1447, 507] width 243 height 17
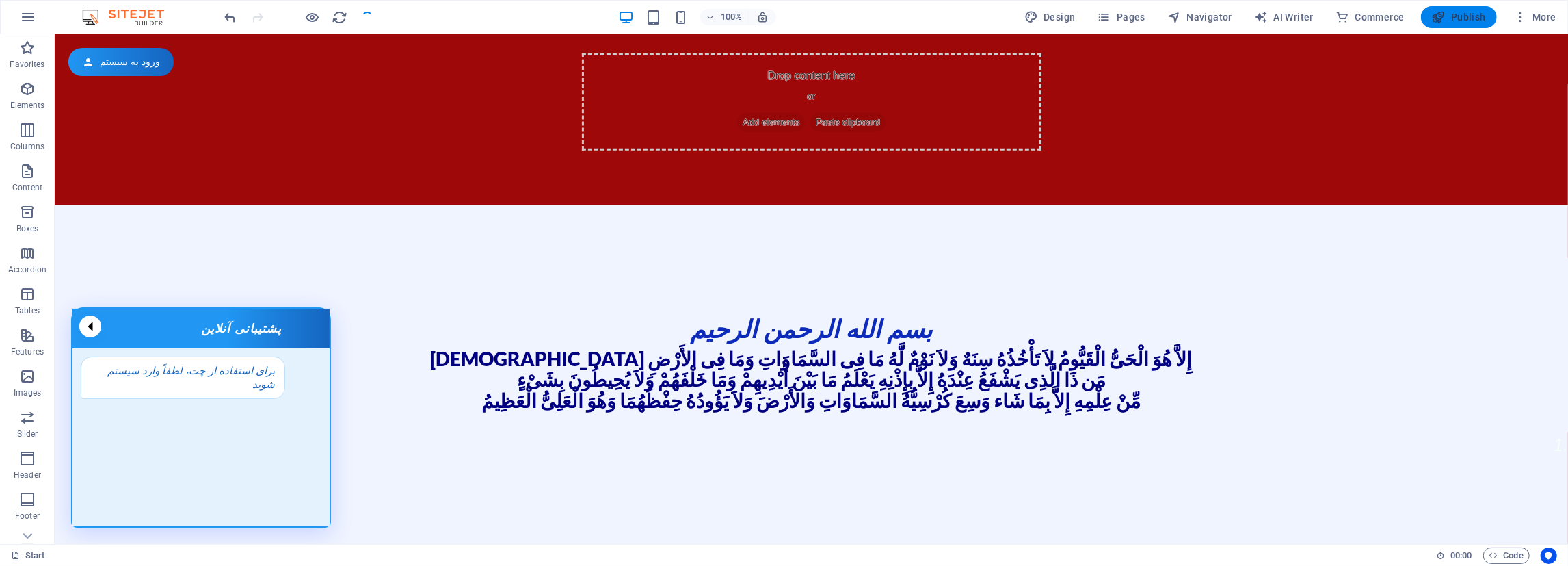
click at [1434, 15] on icon "button" at bounding box center [1438, 17] width 14 height 14
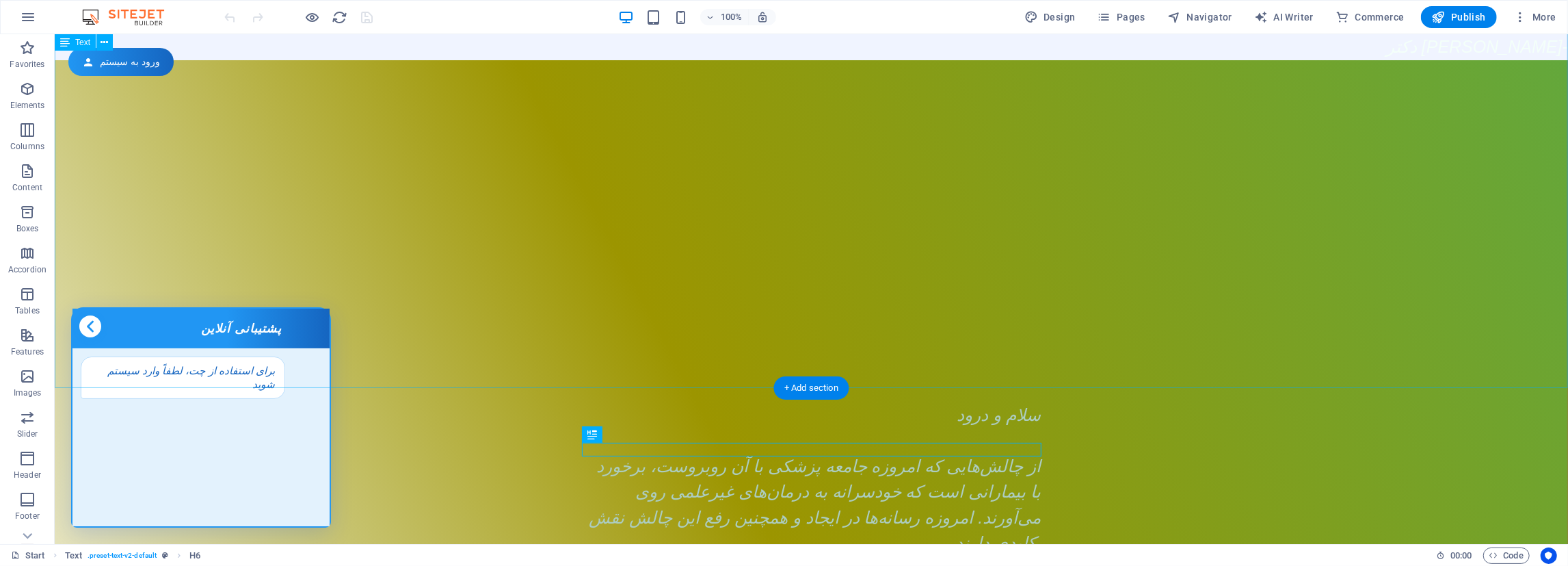
scroll to position [993, 0]
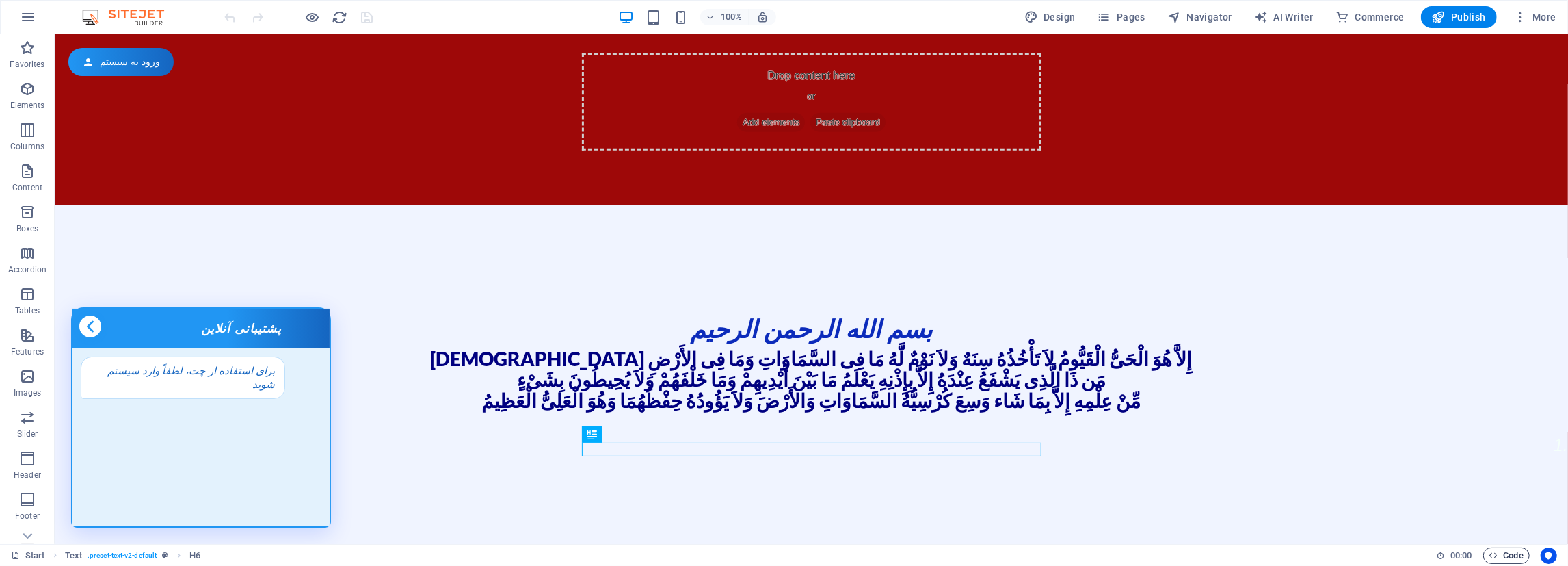
drag, startPoint x: 1505, startPoint y: 545, endPoint x: 1506, endPoint y: 558, distance: 13.0
click at [1505, 546] on div "Start Text . preset-text-v2-default H6 00 : 00 Code" at bounding box center [784, 555] width 1568 height 22
click at [1506, 558] on span "Code" at bounding box center [1506, 555] width 34 height 16
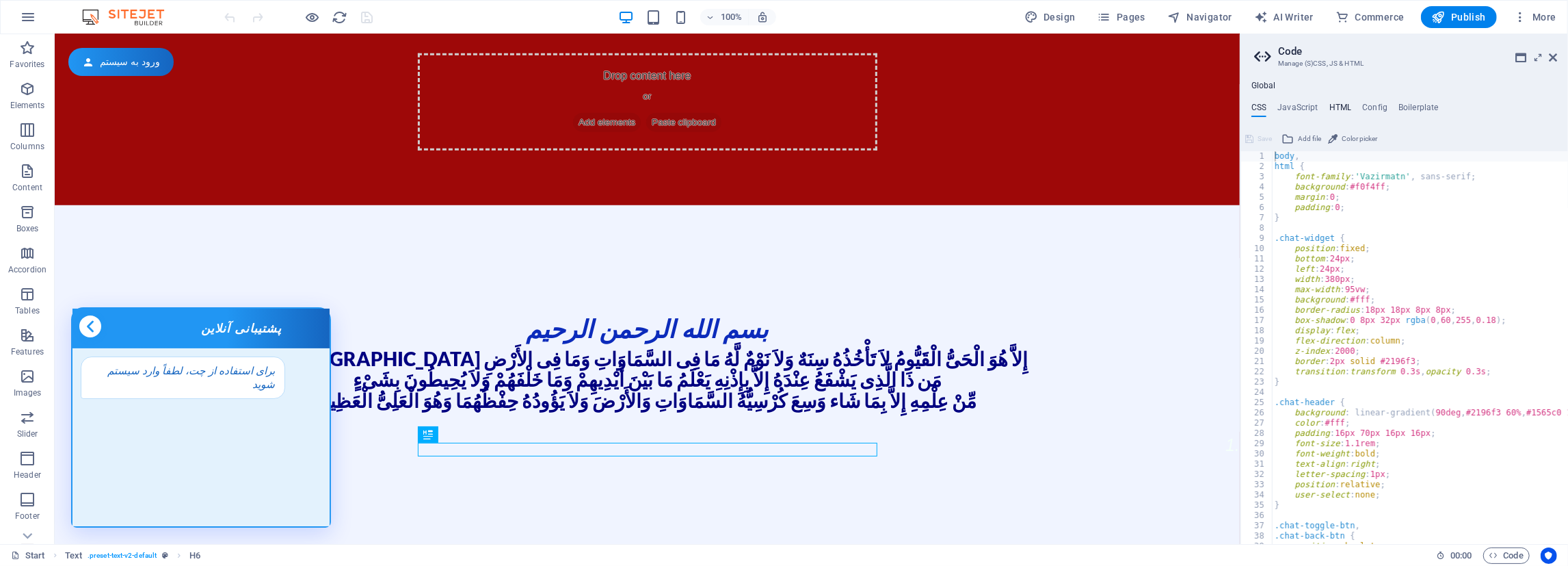
drag, startPoint x: 1343, startPoint y: 118, endPoint x: 1341, endPoint y: 104, distance: 14.1
click at [1341, 114] on div "CSS JavaScript HTML Config Boilerplate body, 1 2 3 4 5 6 7 8 9 10 11 12 13 14 1…" at bounding box center [1404, 323] width 328 height 441
click at [1341, 104] on h4 "HTML" at bounding box center [1341, 110] width 23 height 15
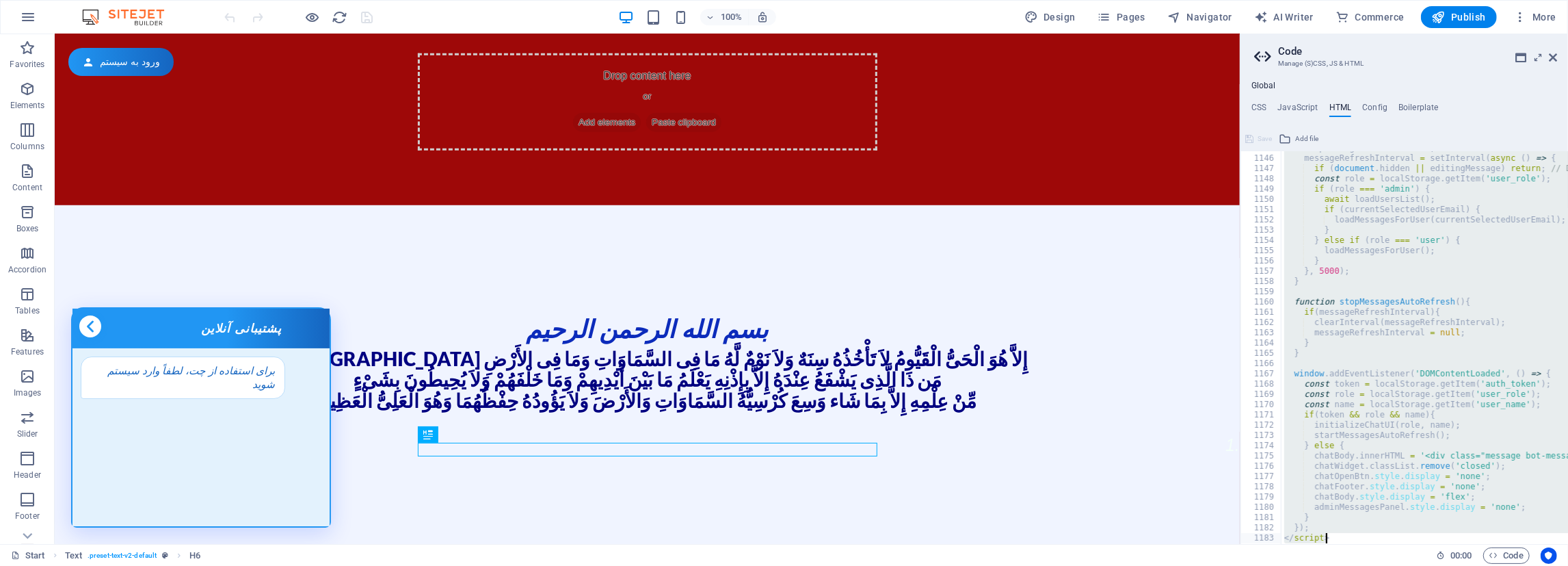
drag, startPoint x: 1275, startPoint y: 164, endPoint x: 1495, endPoint y: 597, distance: 485.7
click at [1495, 544] on div "stopMessagesAutoRefresh ( ) ; messageRefreshInterval = setInterval ( async ( ) …" at bounding box center [1425, 347] width 287 height 393
paste textarea
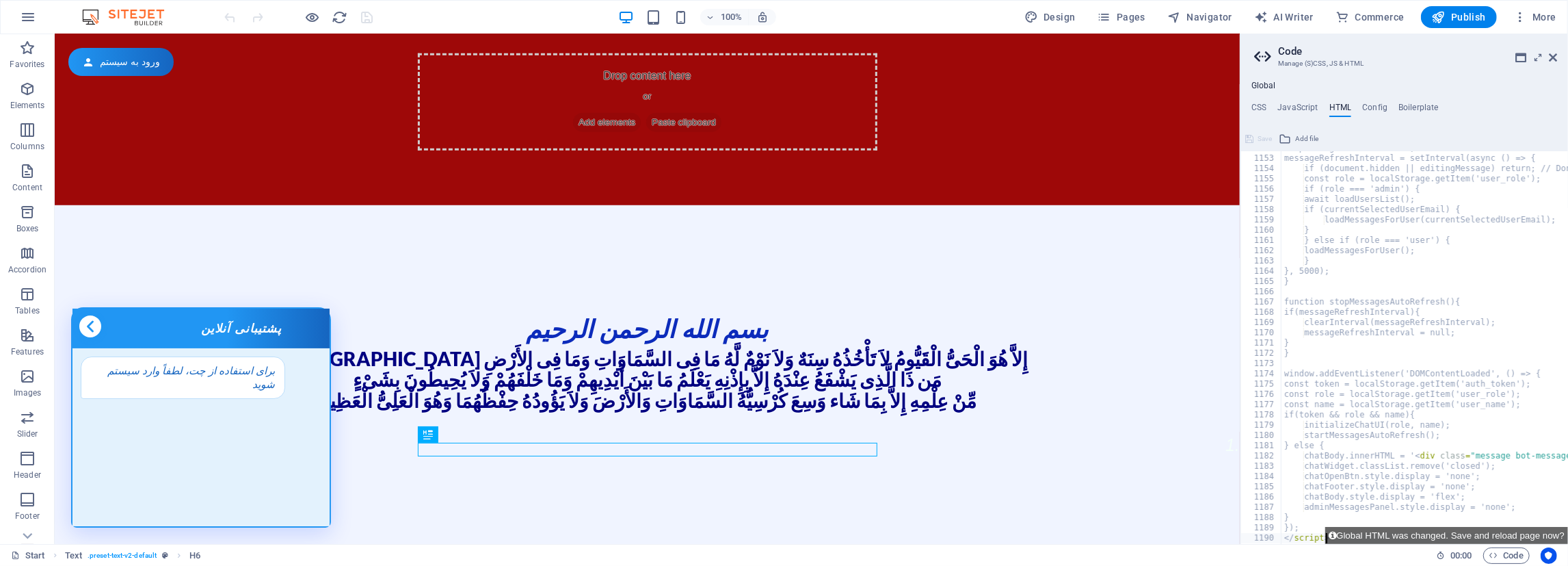
type textarea "</script>"
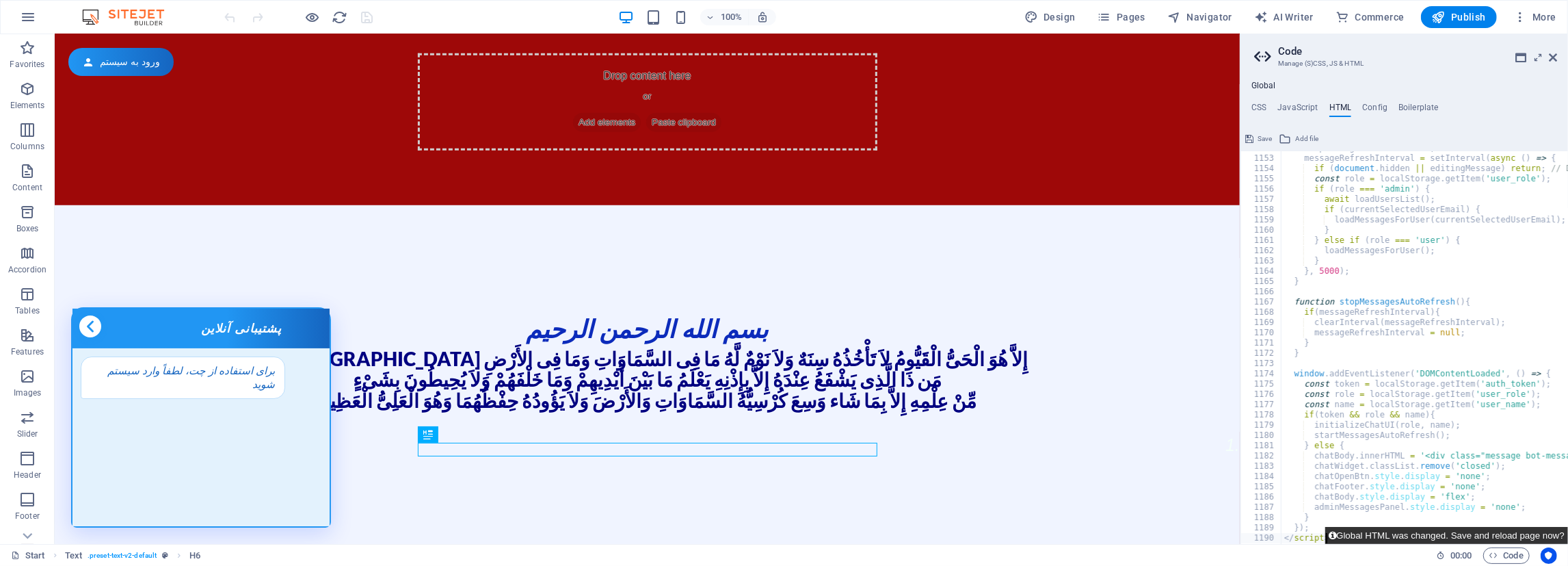
click at [1462, 531] on button "Global HTML was changed. Save and reload page now?" at bounding box center [1447, 534] width 243 height 17
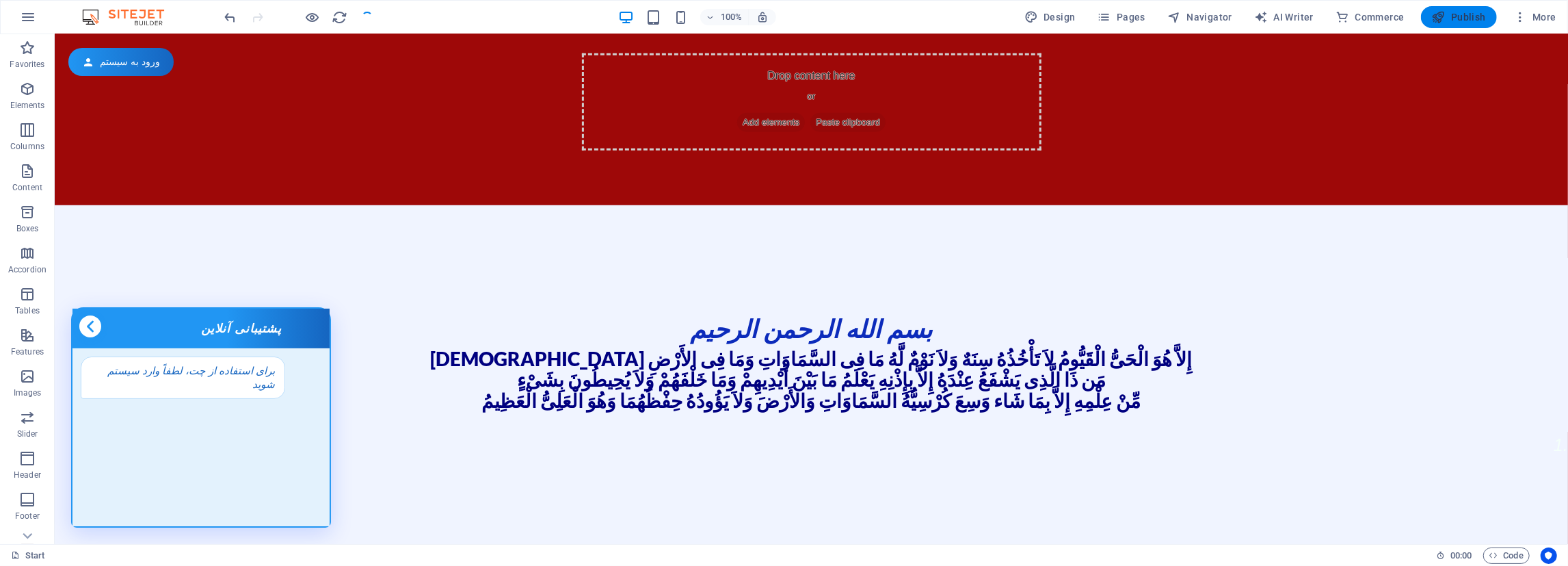
click at [1474, 11] on span "Publish" at bounding box center [1459, 17] width 54 height 14
